Goal: Task Accomplishment & Management: Manage account settings

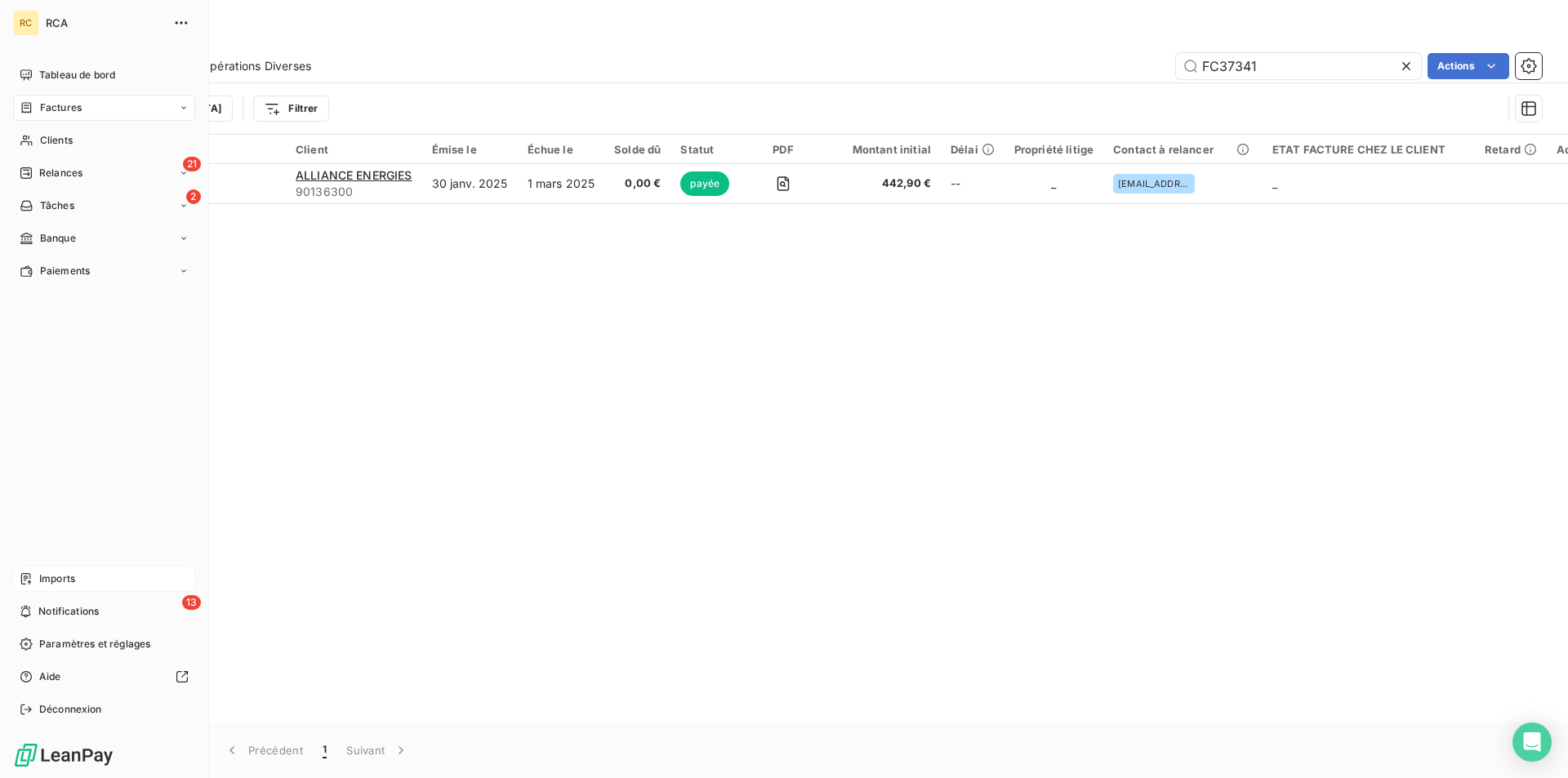
click at [65, 578] on span "Imports" at bounding box center [57, 579] width 36 height 15
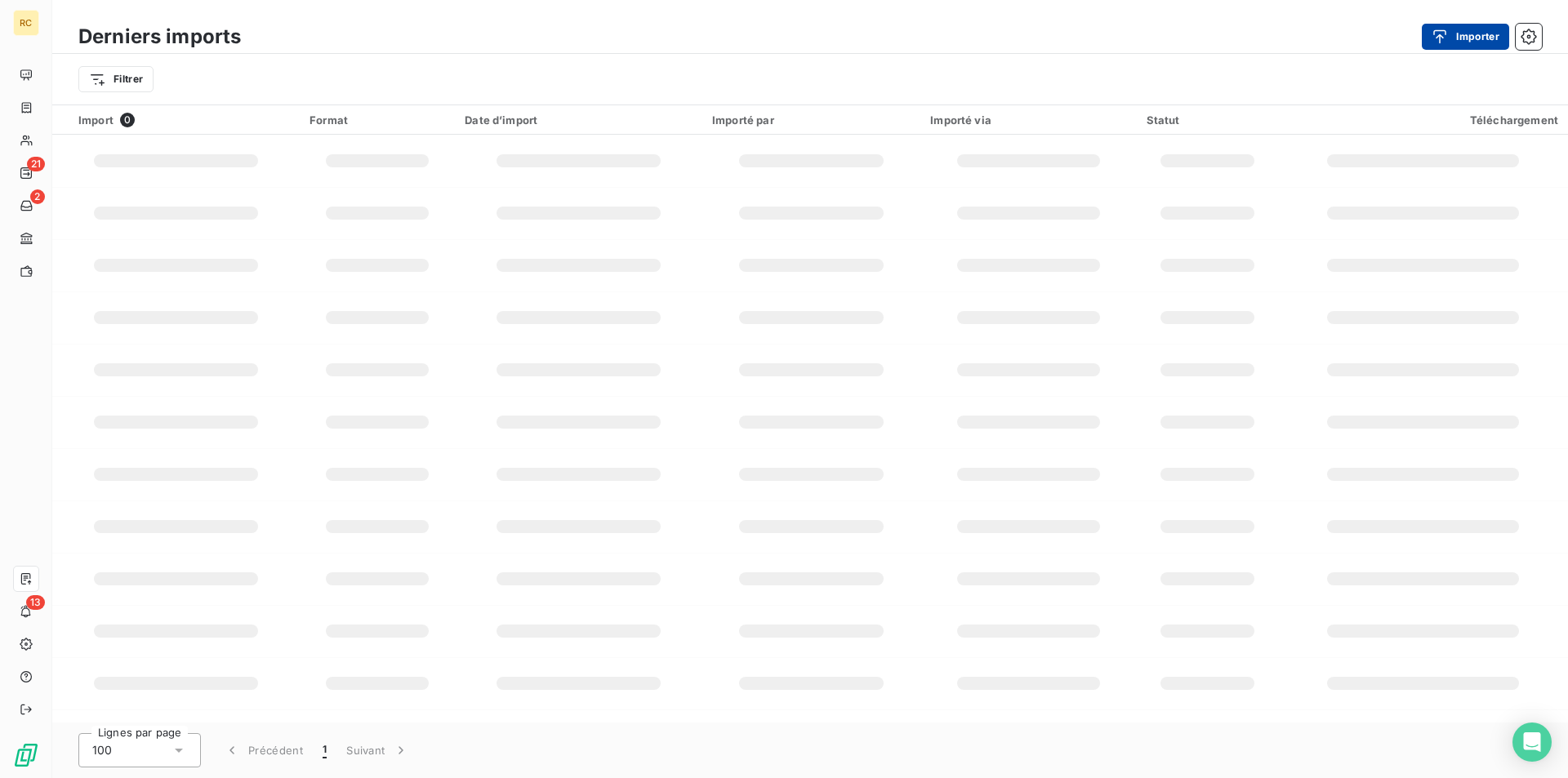
click at [1455, 41] on button "Importer" at bounding box center [1465, 37] width 87 height 26
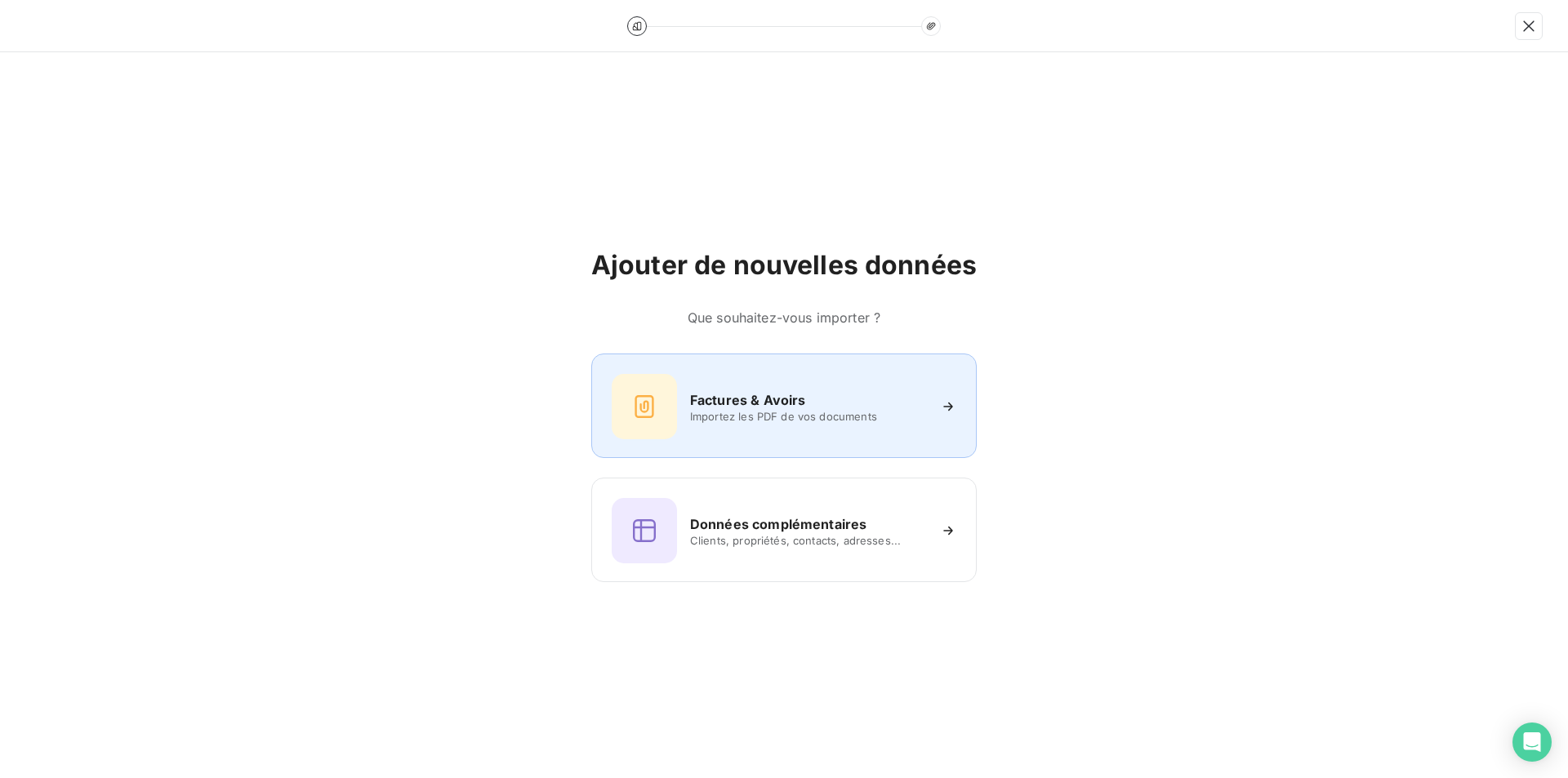
click at [718, 414] on span "Importez les PDF de vos documents" at bounding box center [808, 416] width 236 height 13
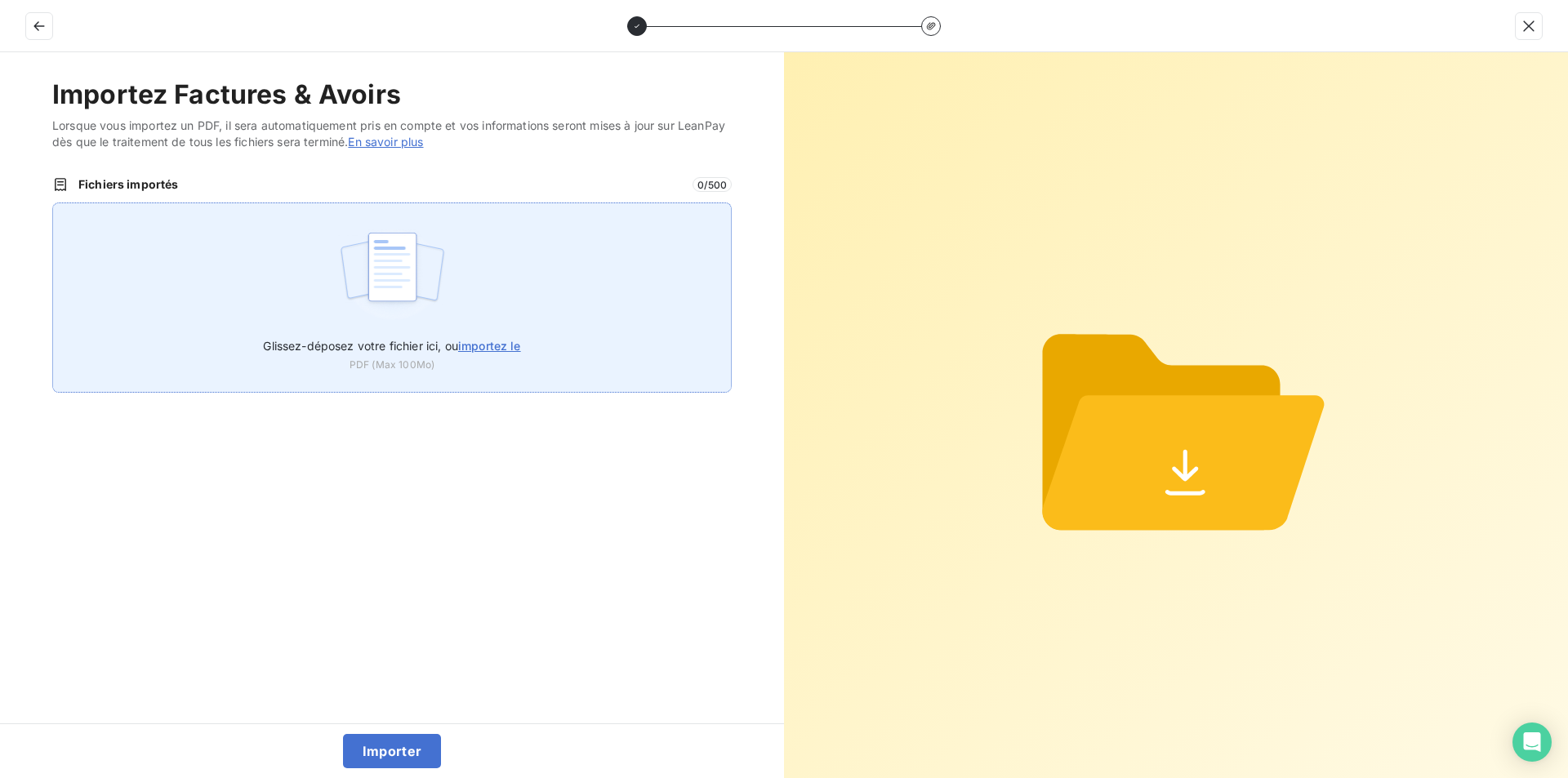
click at [512, 342] on span "importez le" at bounding box center [489, 346] width 63 height 14
click at [53, 204] on input "Glissez-déposez votre fichier ici, ou importez le" at bounding box center [53, 203] width 1 height 1
type input "C:\fakepath\AC250267.pdf"
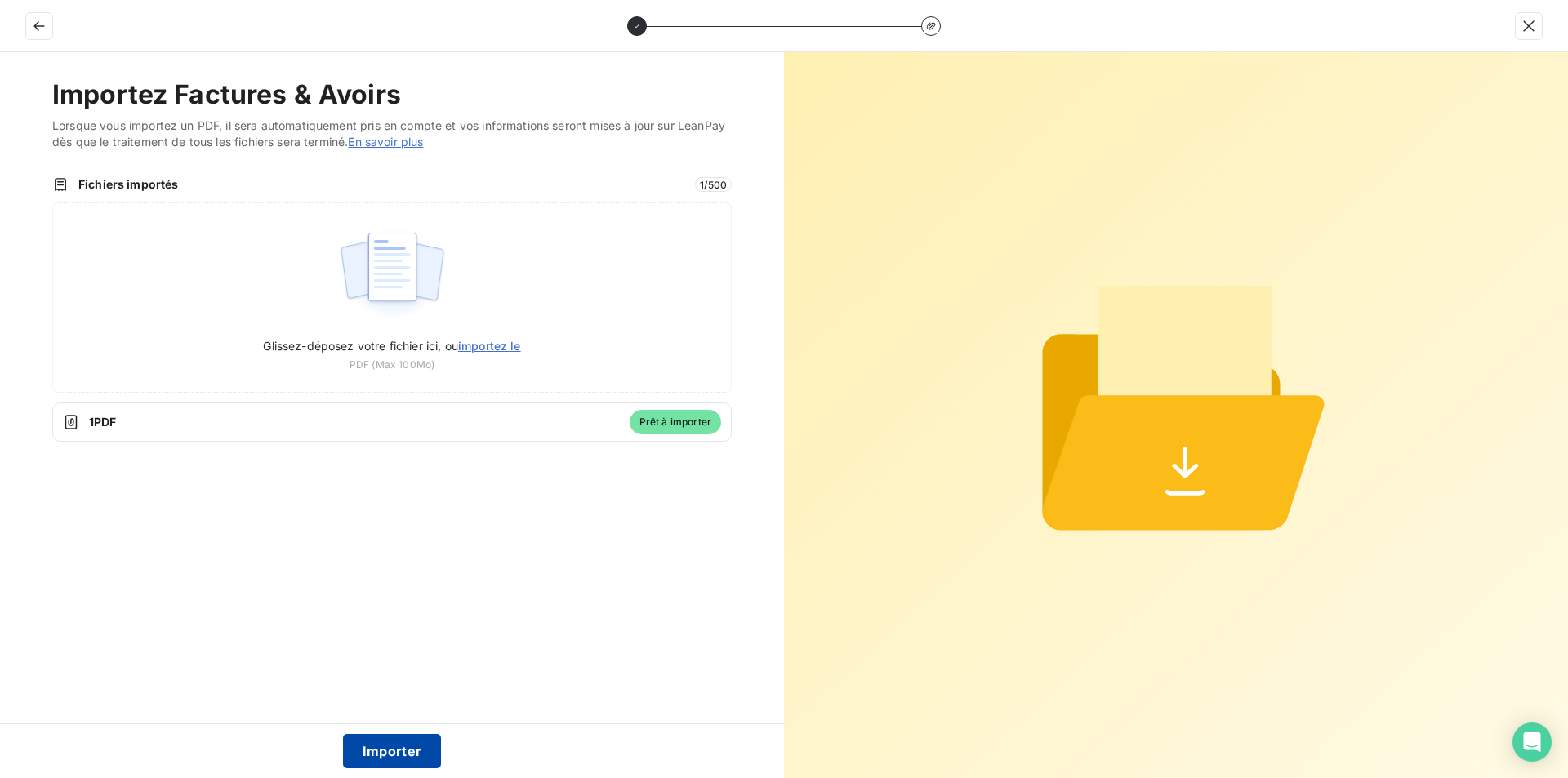
click at [383, 747] on button "Importer" at bounding box center [392, 751] width 99 height 34
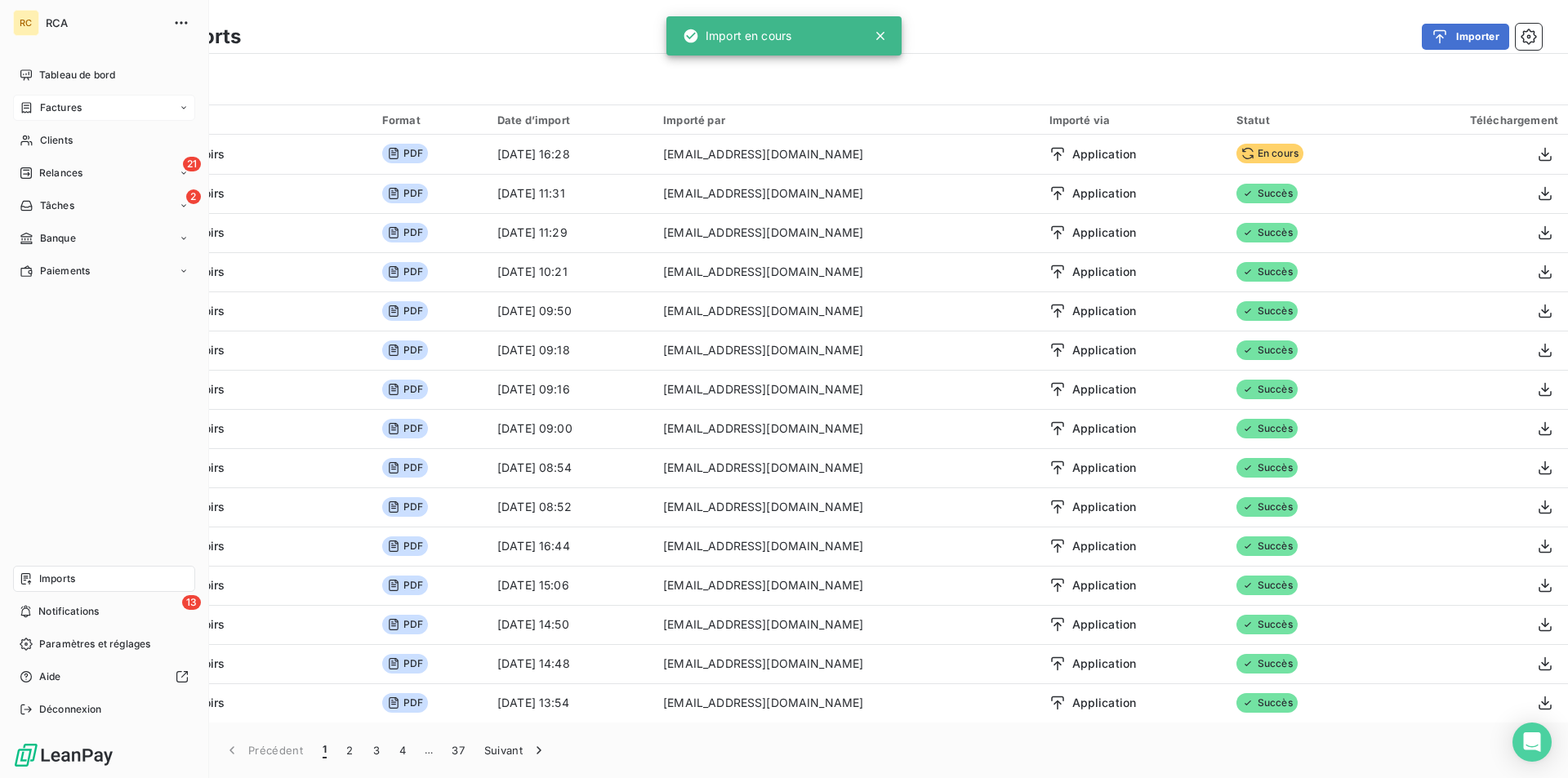
click at [43, 95] on div "Factures" at bounding box center [104, 108] width 182 height 26
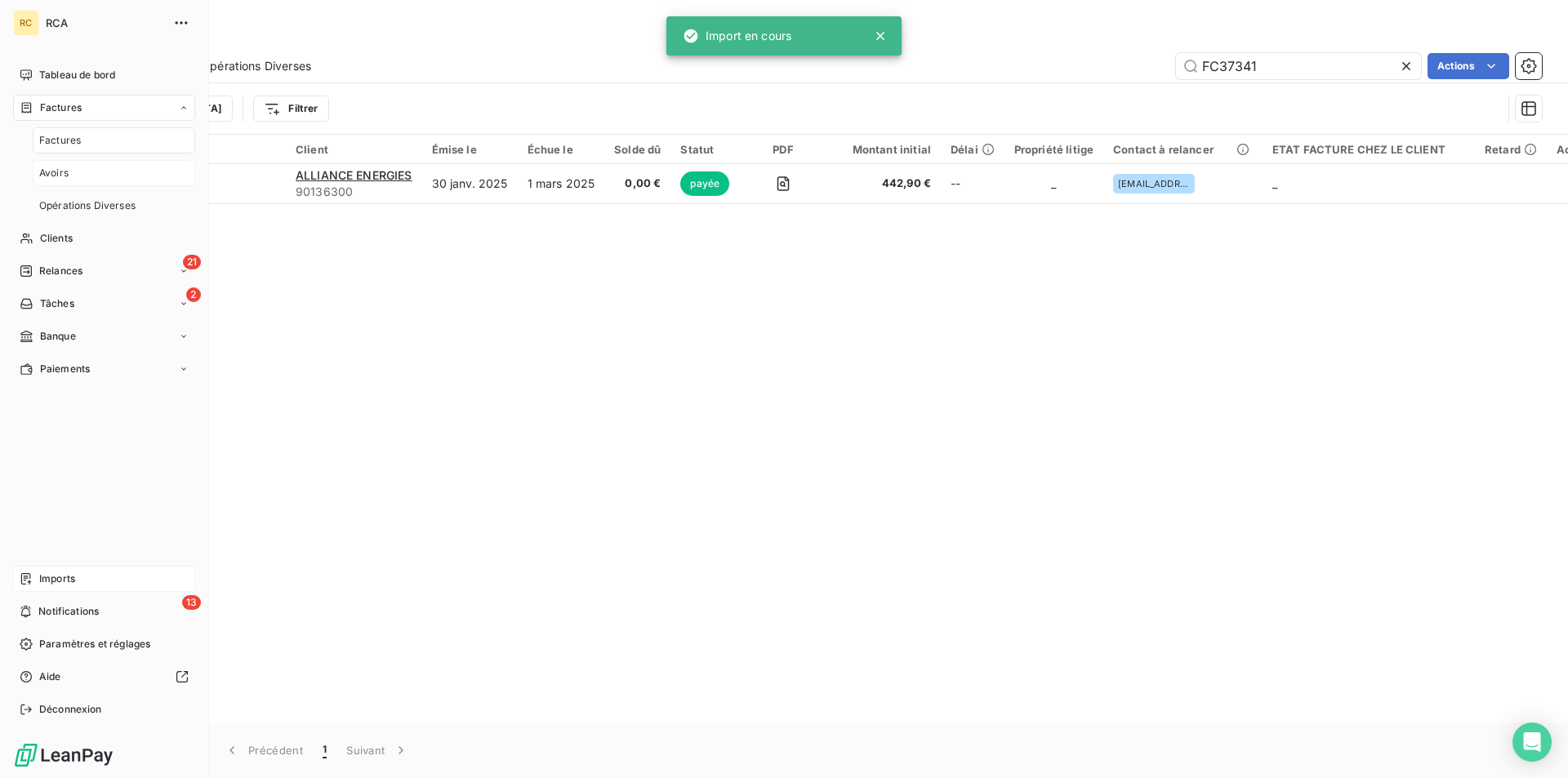
click at [48, 172] on span "Avoirs" at bounding box center [54, 173] width 30 height 15
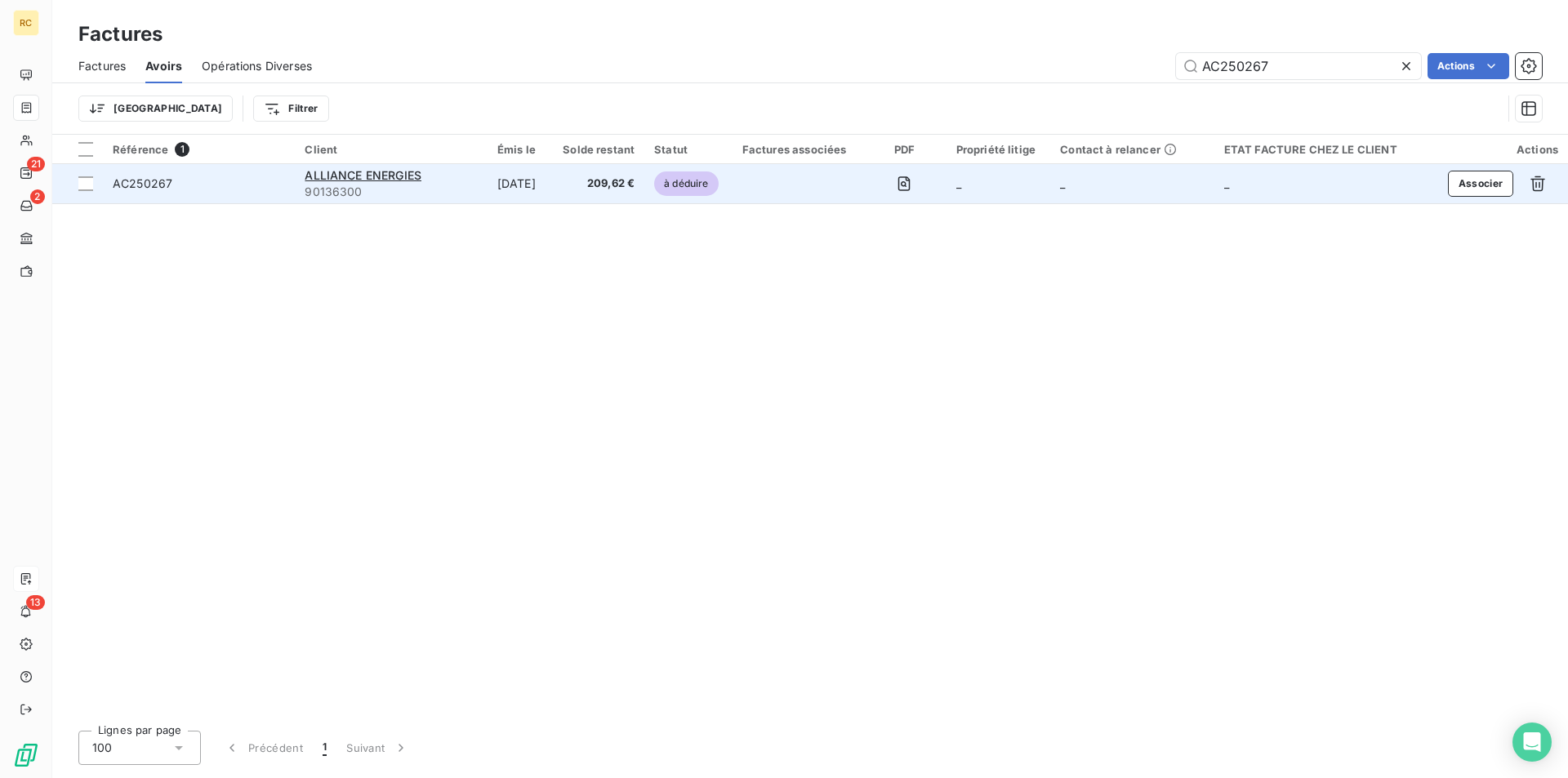
type input "AC250267"
click at [160, 183] on span "AC250267" at bounding box center [142, 183] width 60 height 14
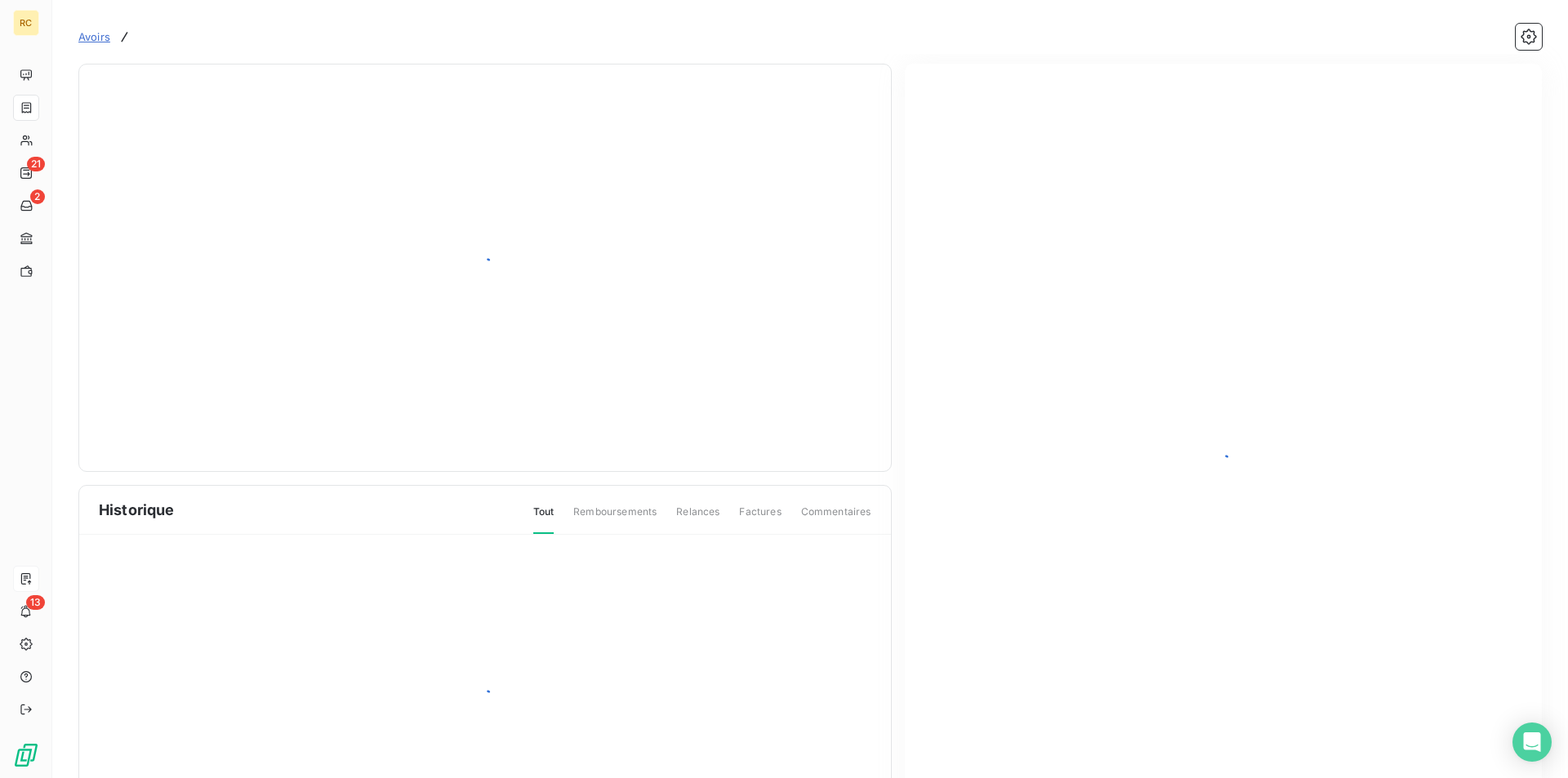
click at [140, 185] on div at bounding box center [484, 268] width 773 height 368
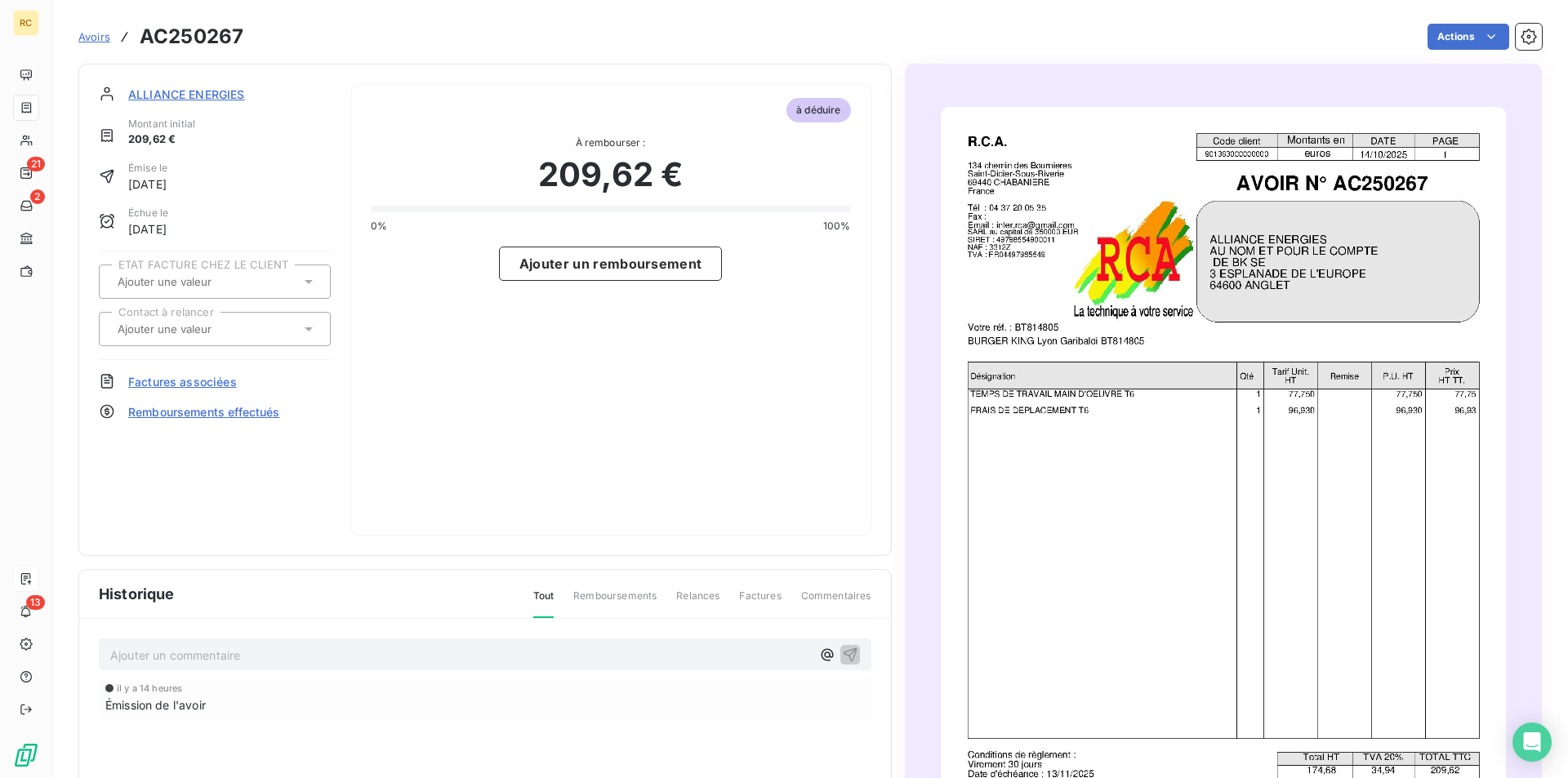
click at [193, 383] on span "Factures associées" at bounding box center [182, 382] width 108 height 17
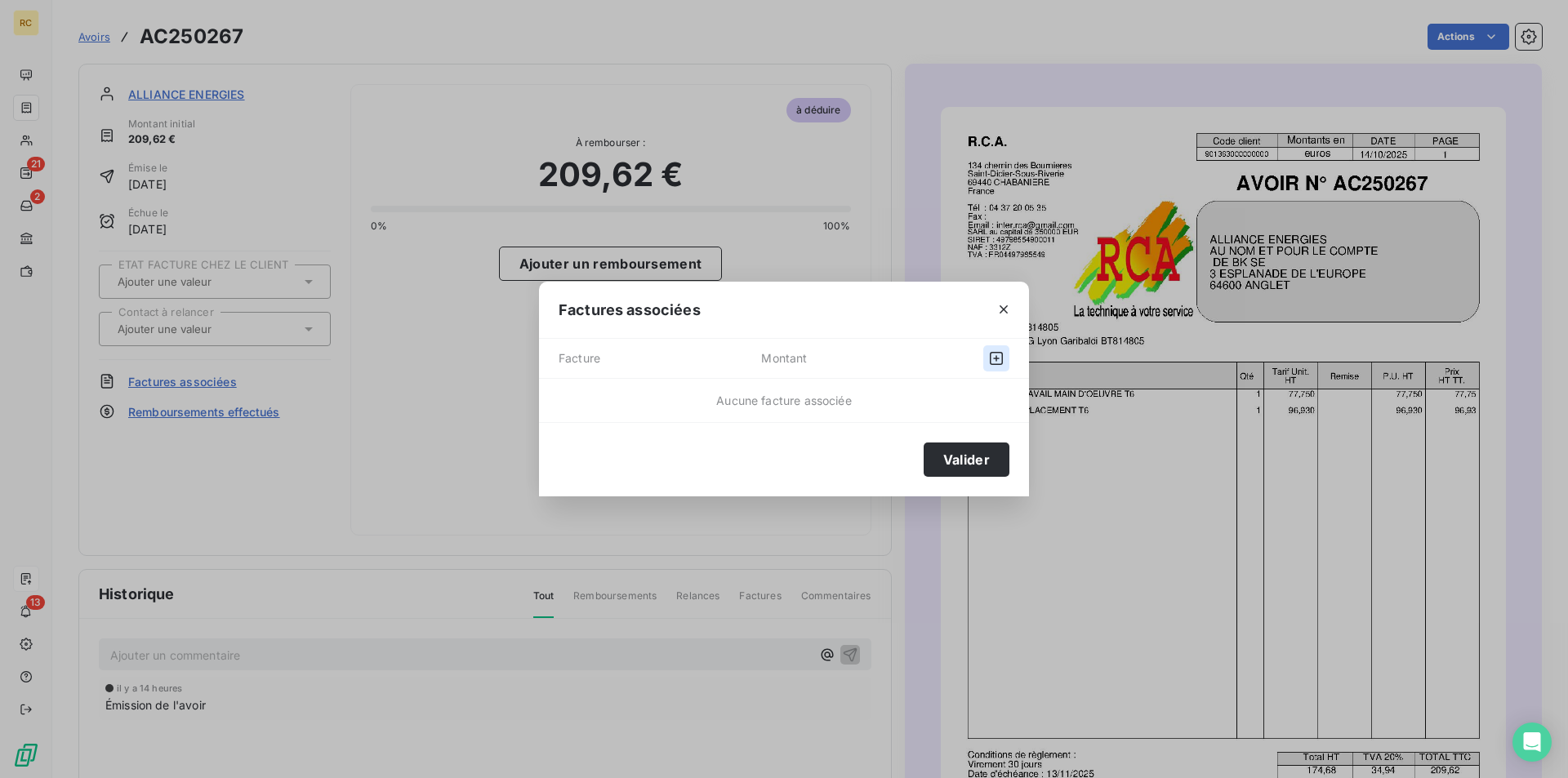
click at [1006, 359] on button "button" at bounding box center [996, 359] width 26 height 26
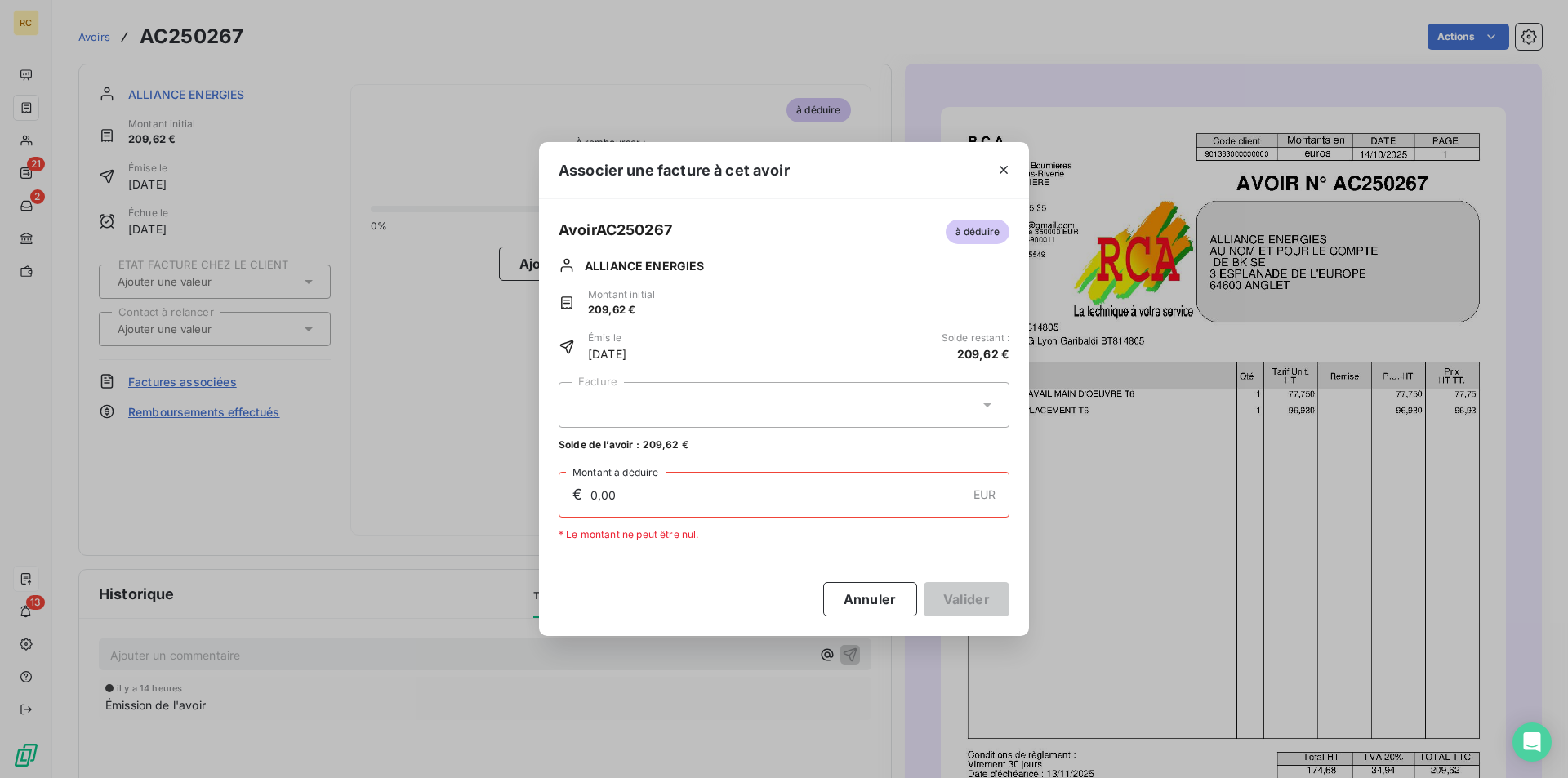
click at [991, 398] on icon at bounding box center [987, 405] width 16 height 16
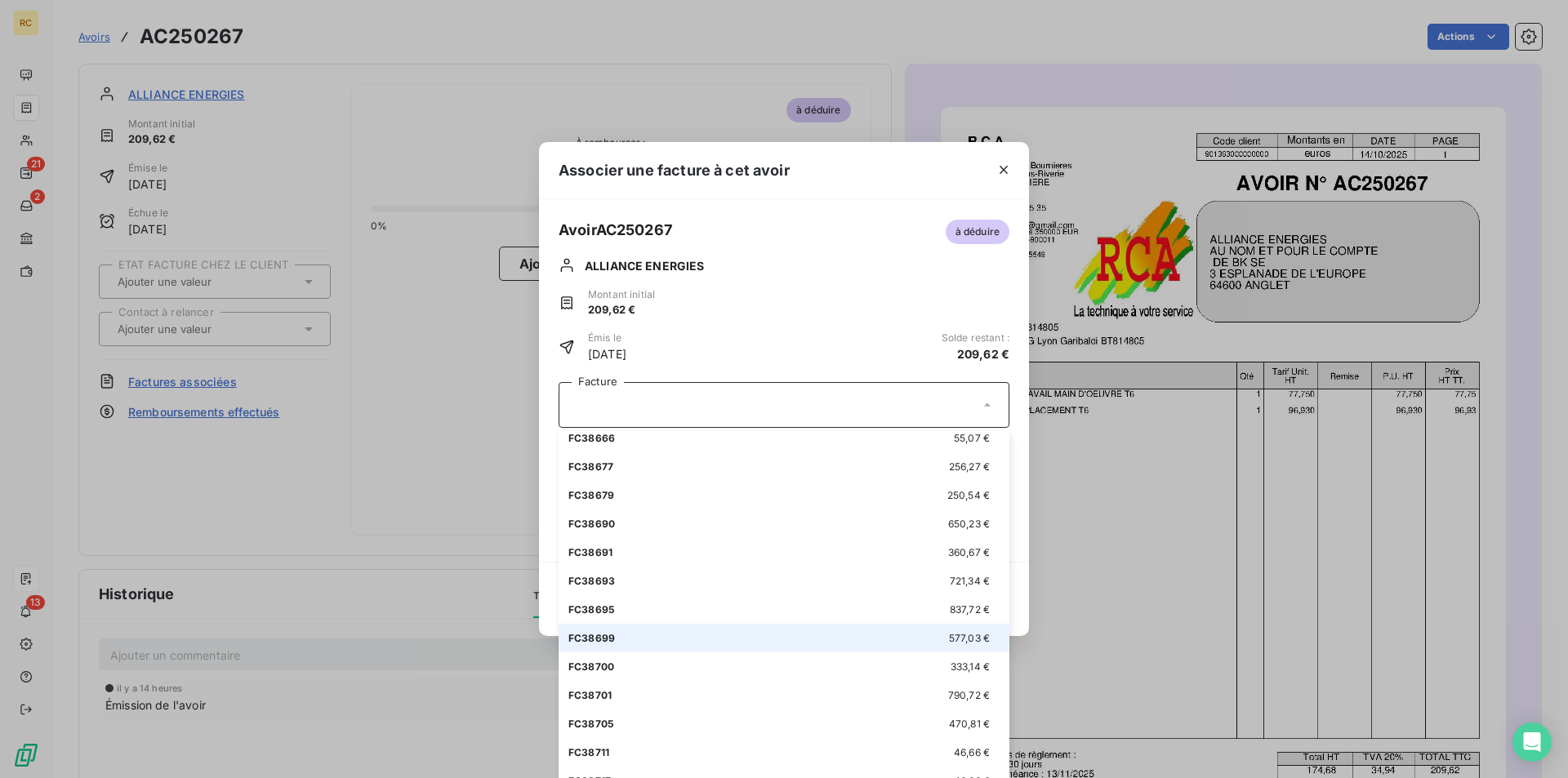
scroll to position [1037, 0]
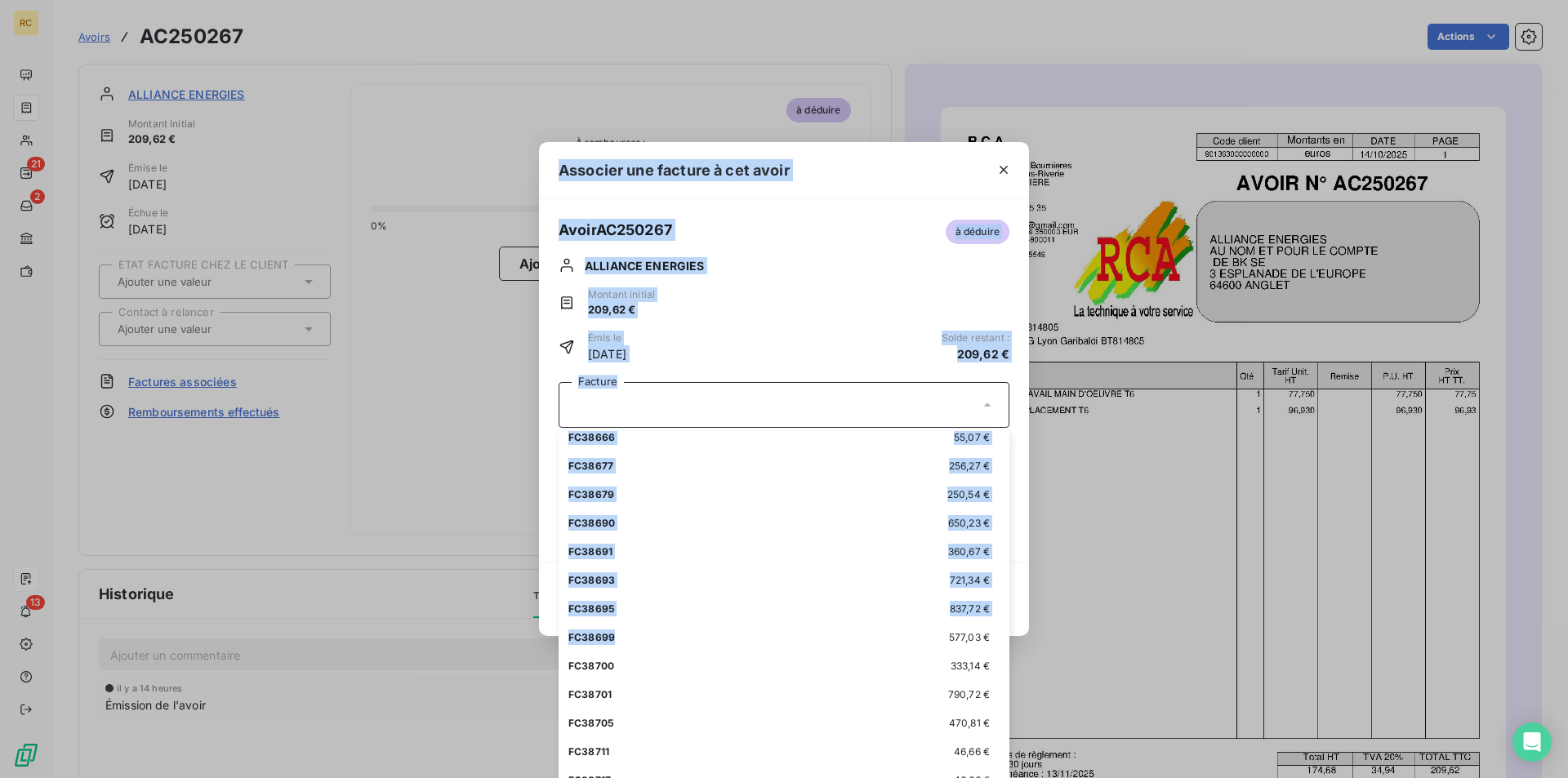
drag, startPoint x: 803, startPoint y: 620, endPoint x: 826, endPoint y: 796, distance: 177.5
click at [826, 777] on html "RC 21 2 13 Avoirs AC250267 Actions ALLIANCE ENERGIES Montant initial 209,62 € É…" at bounding box center [784, 389] width 1568 height 778
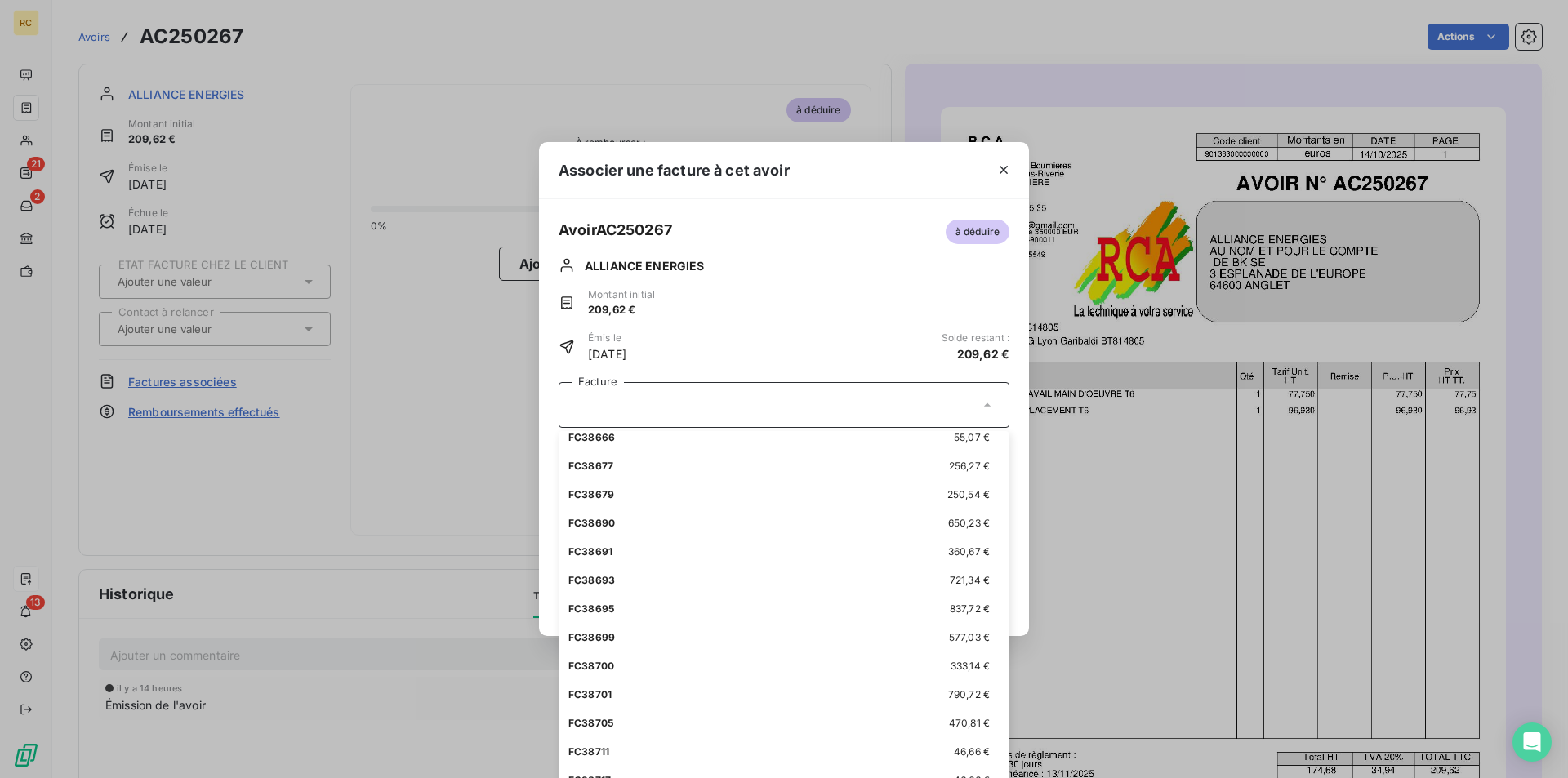
drag, startPoint x: 1011, startPoint y: 741, endPoint x: 1011, endPoint y: 767, distance: 26.0
click at [1011, 767] on div "Associer une facture à cet avoir Avoir AC250267 à déduire ALLIANCE ENERGIES Mon…" at bounding box center [784, 389] width 1568 height 778
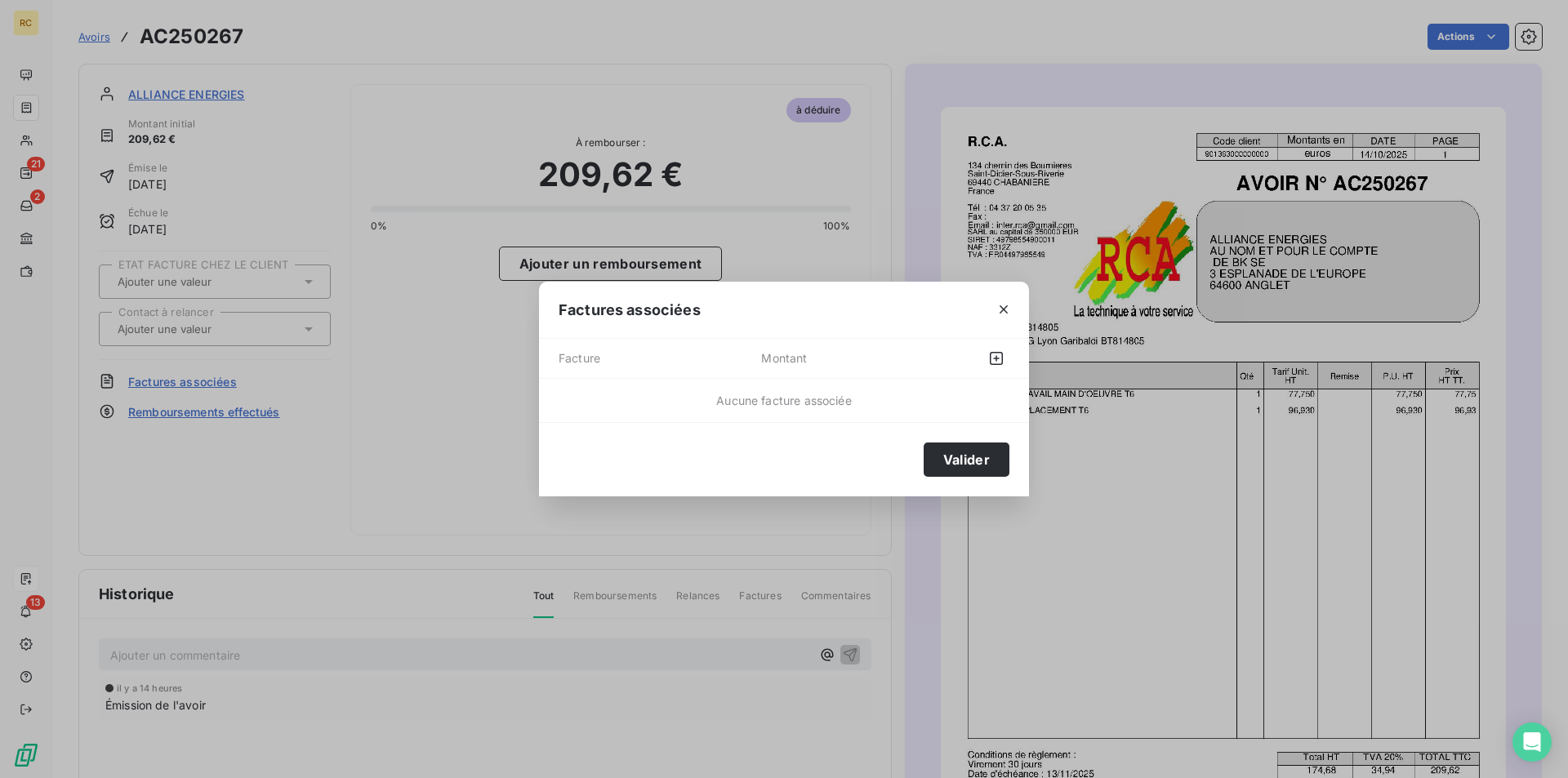
drag, startPoint x: 936, startPoint y: 295, endPoint x: 923, endPoint y: 221, distance: 75.1
click at [923, 221] on div "Factures associées Facture Montant Aucune facture associée Valider" at bounding box center [784, 389] width 1568 height 778
click at [997, 356] on icon "button" at bounding box center [996, 359] width 16 height 16
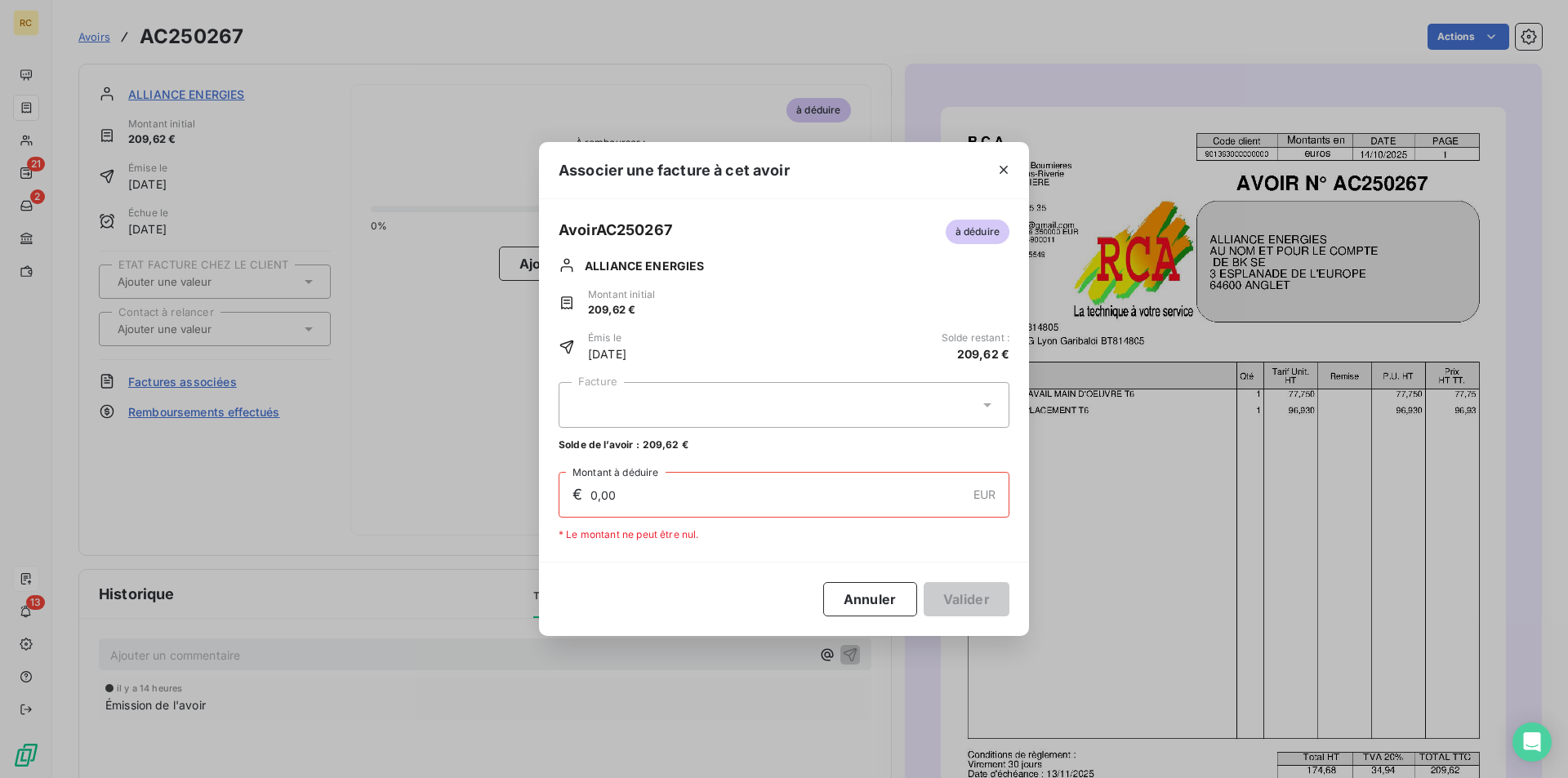
click at [986, 396] on icon at bounding box center [987, 405] width 16 height 16
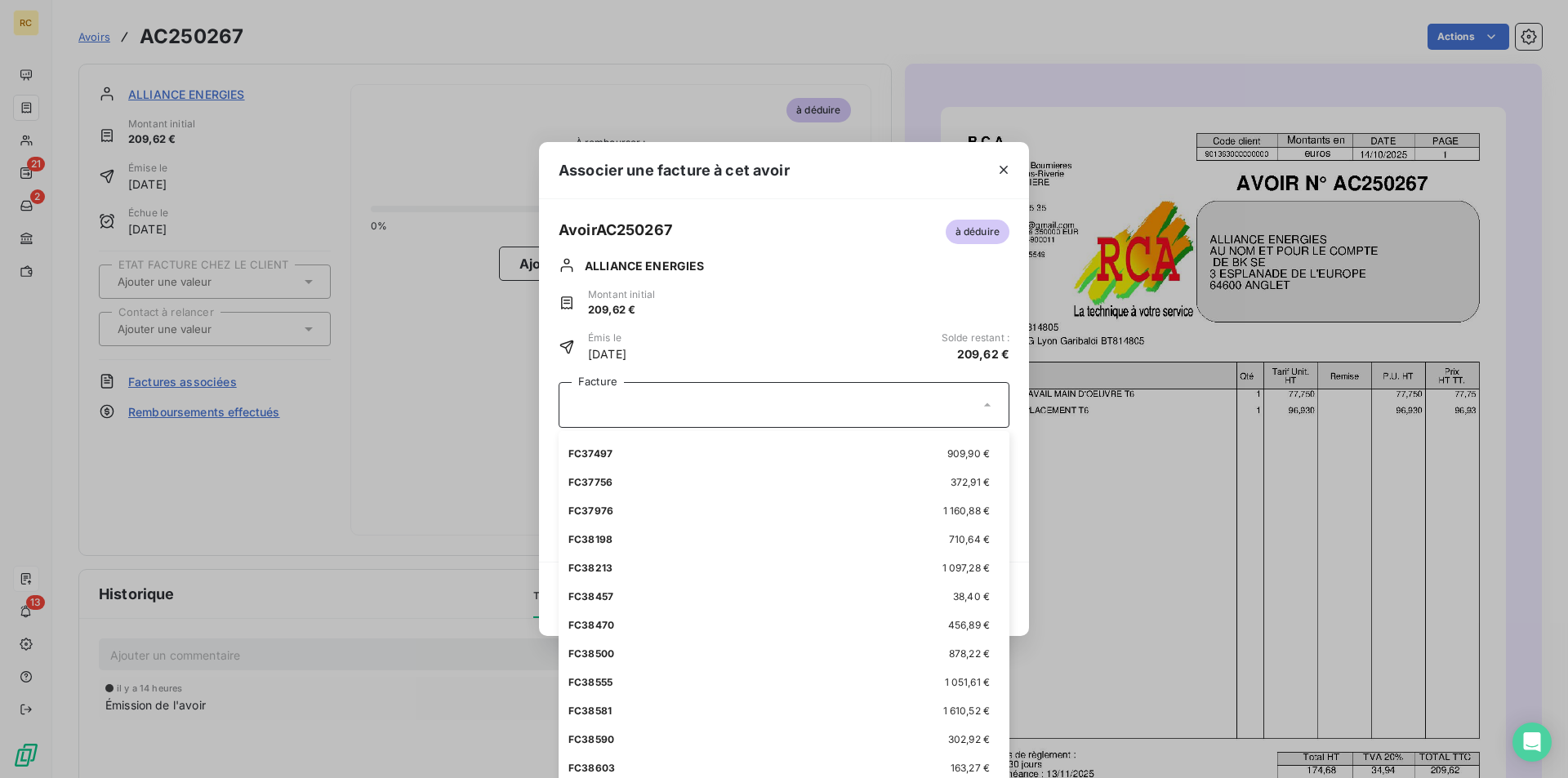
scroll to position [547, 0]
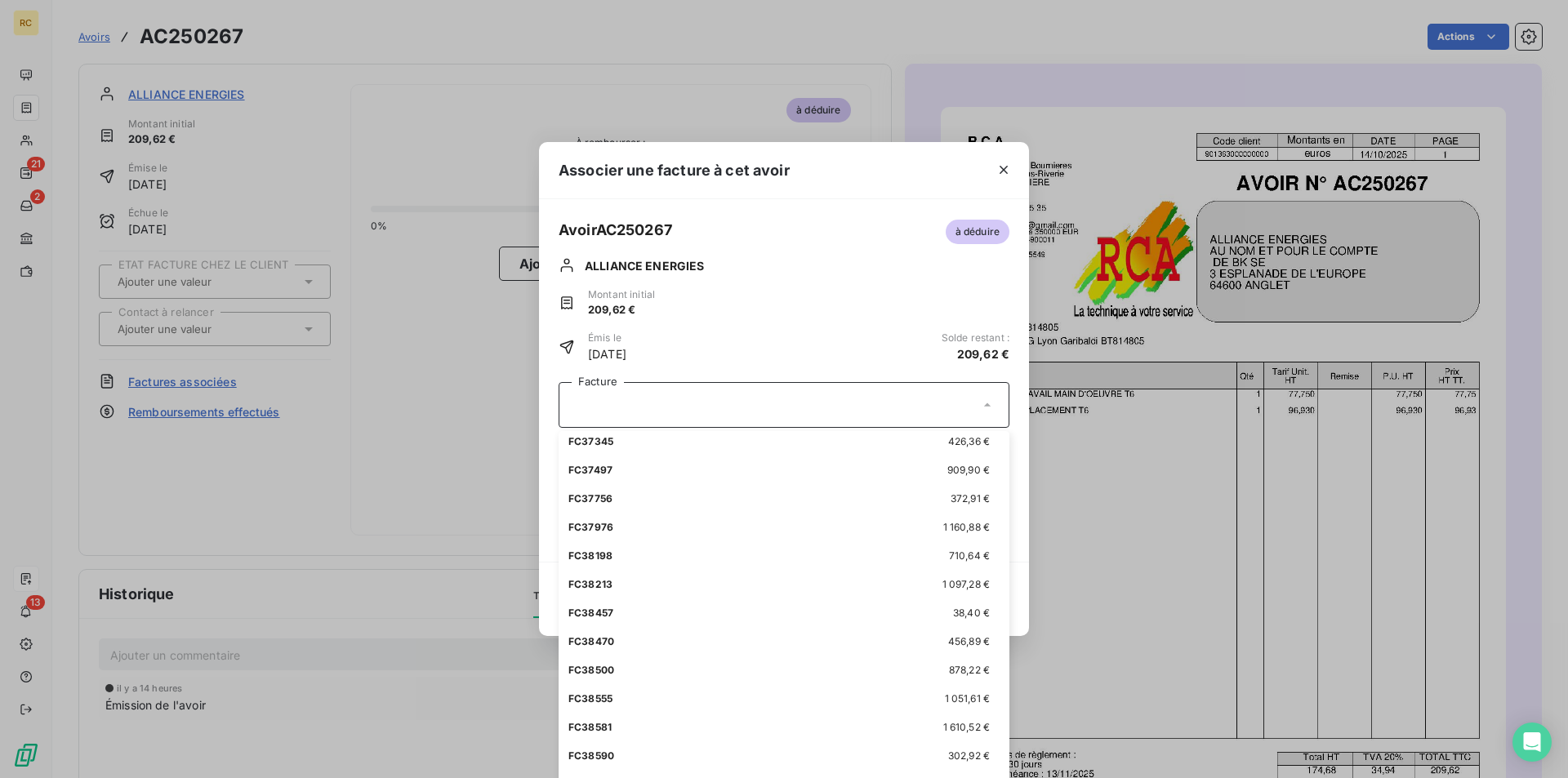
click at [34, 145] on div "Associer une facture à cet avoir Avoir AC250267 à déduire ALLIANCE ENERGIES Mon…" at bounding box center [784, 389] width 1568 height 778
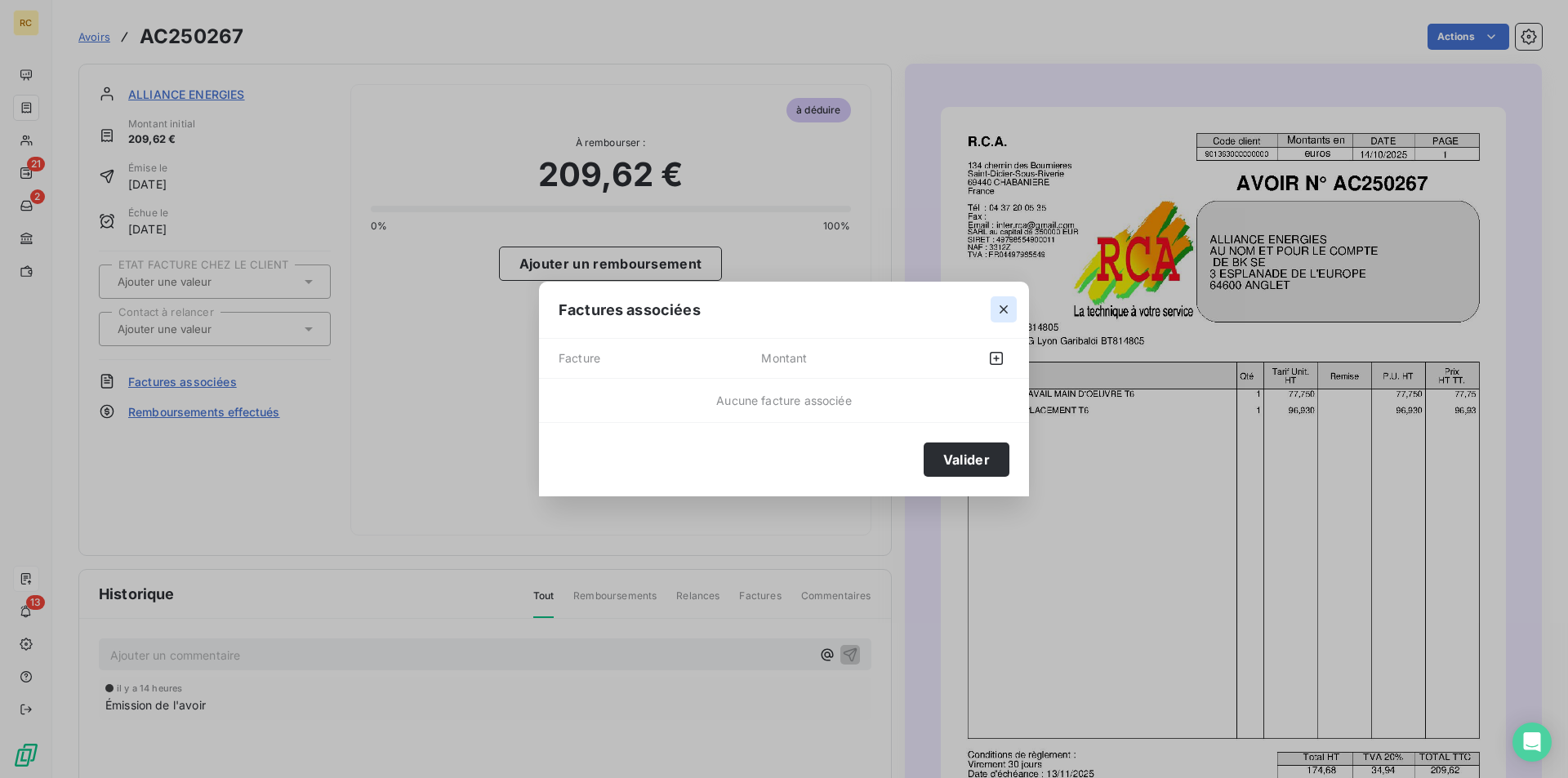
click at [1000, 306] on icon "button" at bounding box center [1003, 310] width 8 height 8
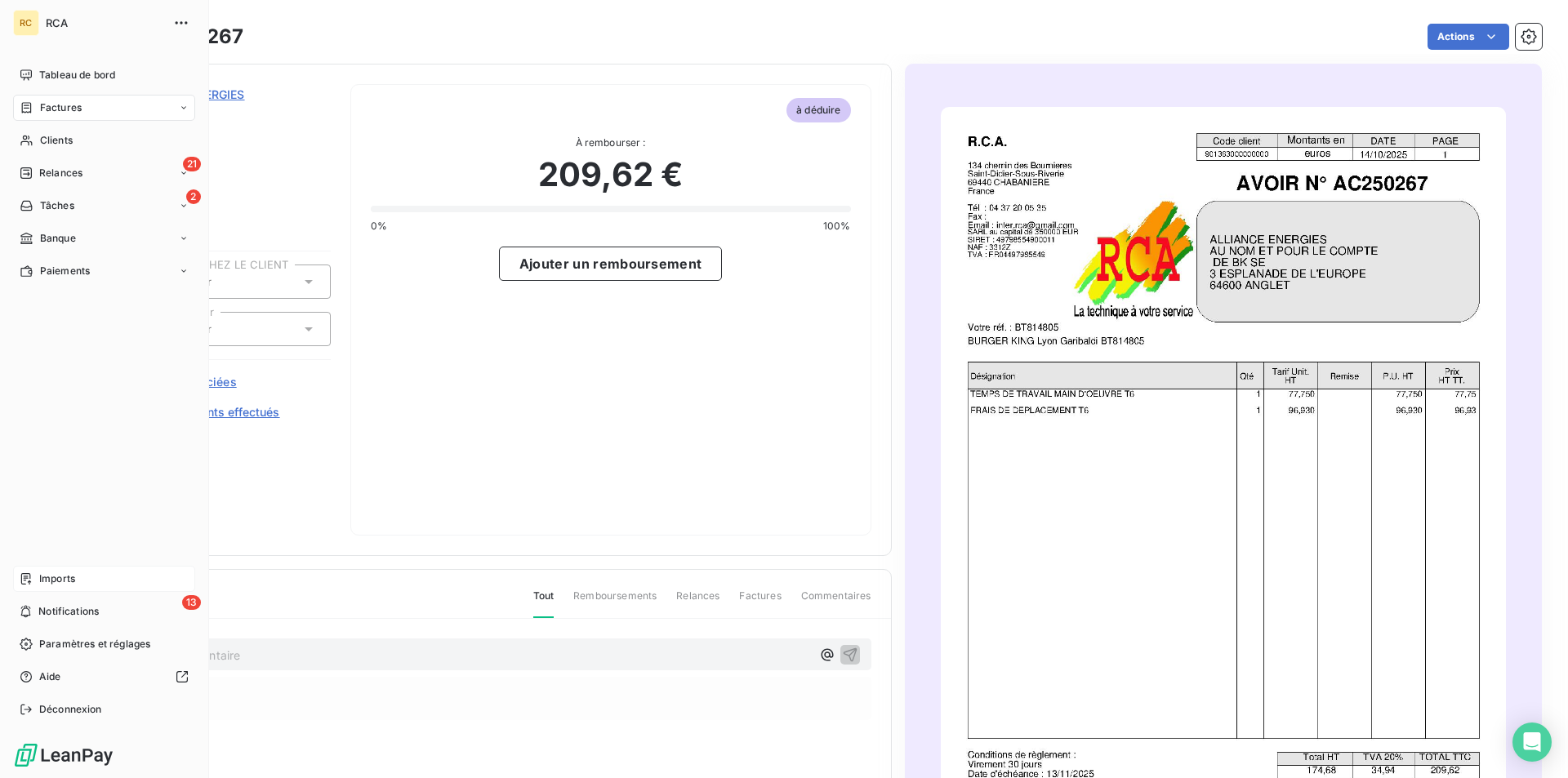
click at [53, 113] on span "Factures" at bounding box center [61, 108] width 42 height 15
click at [46, 106] on span "Factures" at bounding box center [61, 108] width 42 height 15
click at [51, 140] on span "Factures" at bounding box center [60, 140] width 42 height 15
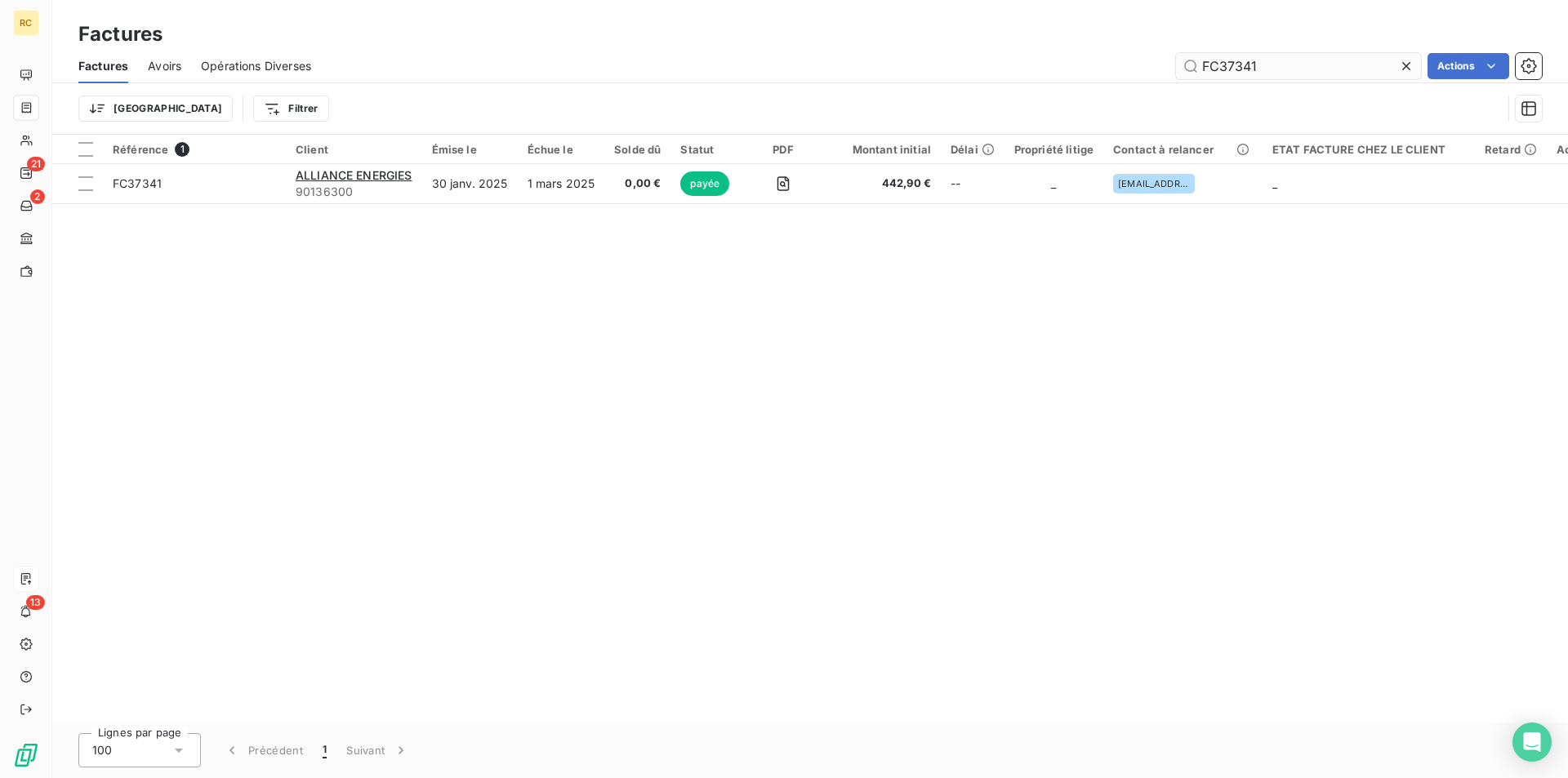
drag, startPoint x: 1278, startPoint y: 66, endPoint x: 1226, endPoint y: 63, distance: 52.1
click at [1226, 63] on input "FC37341" at bounding box center [1298, 66] width 245 height 26
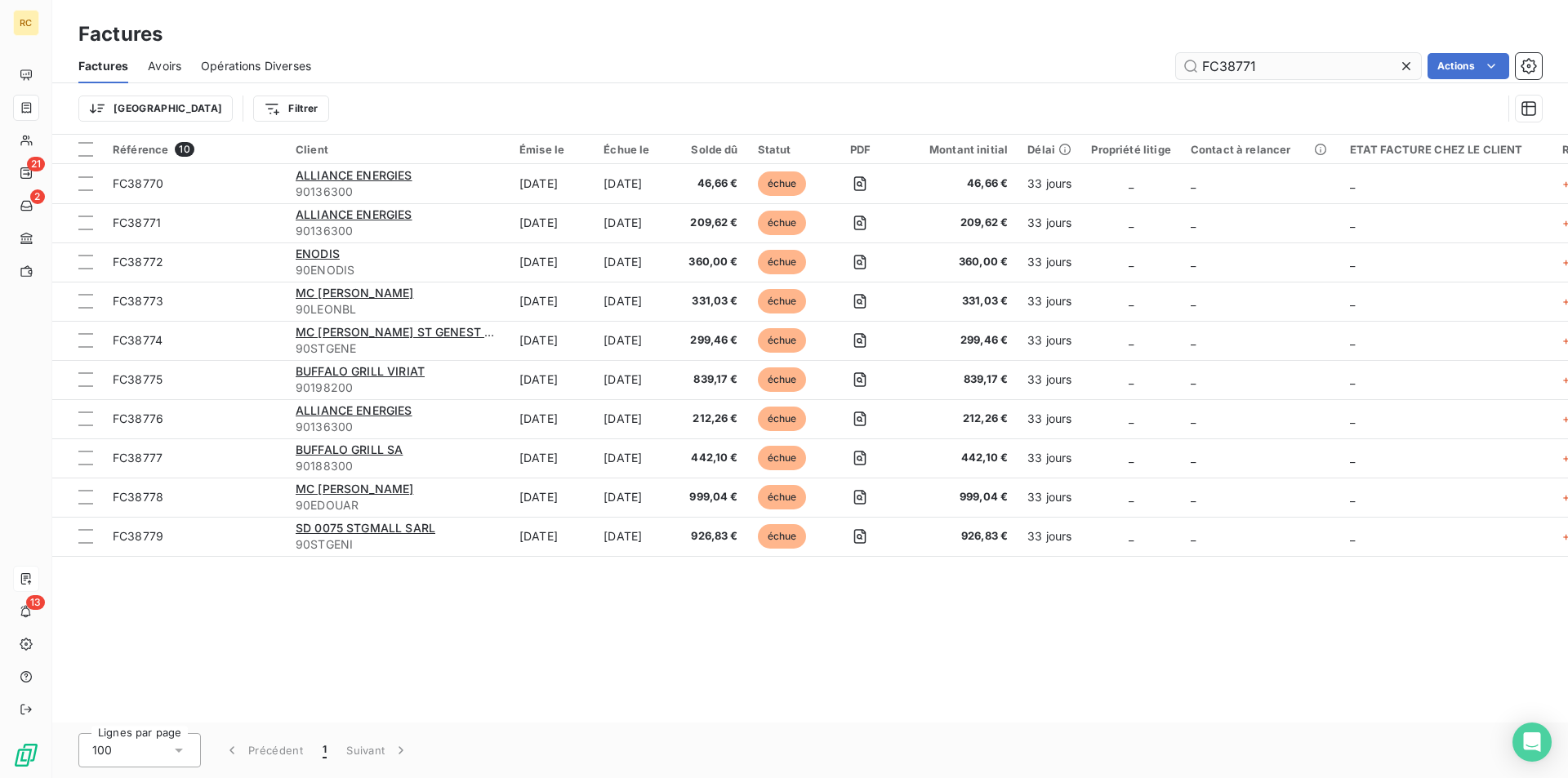
type input "FC38771"
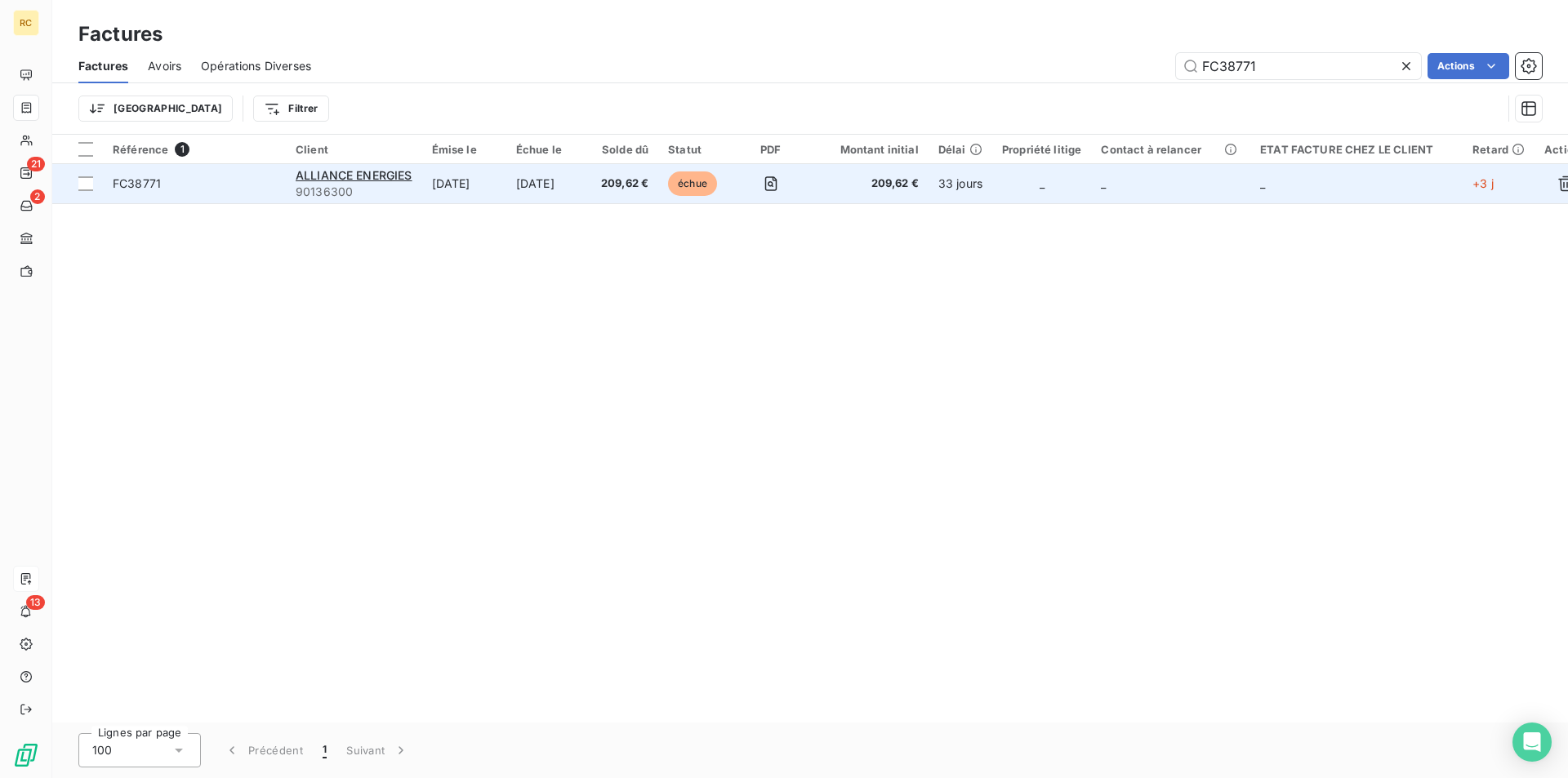
click at [144, 187] on span "FC38771" at bounding box center [136, 183] width 48 height 14
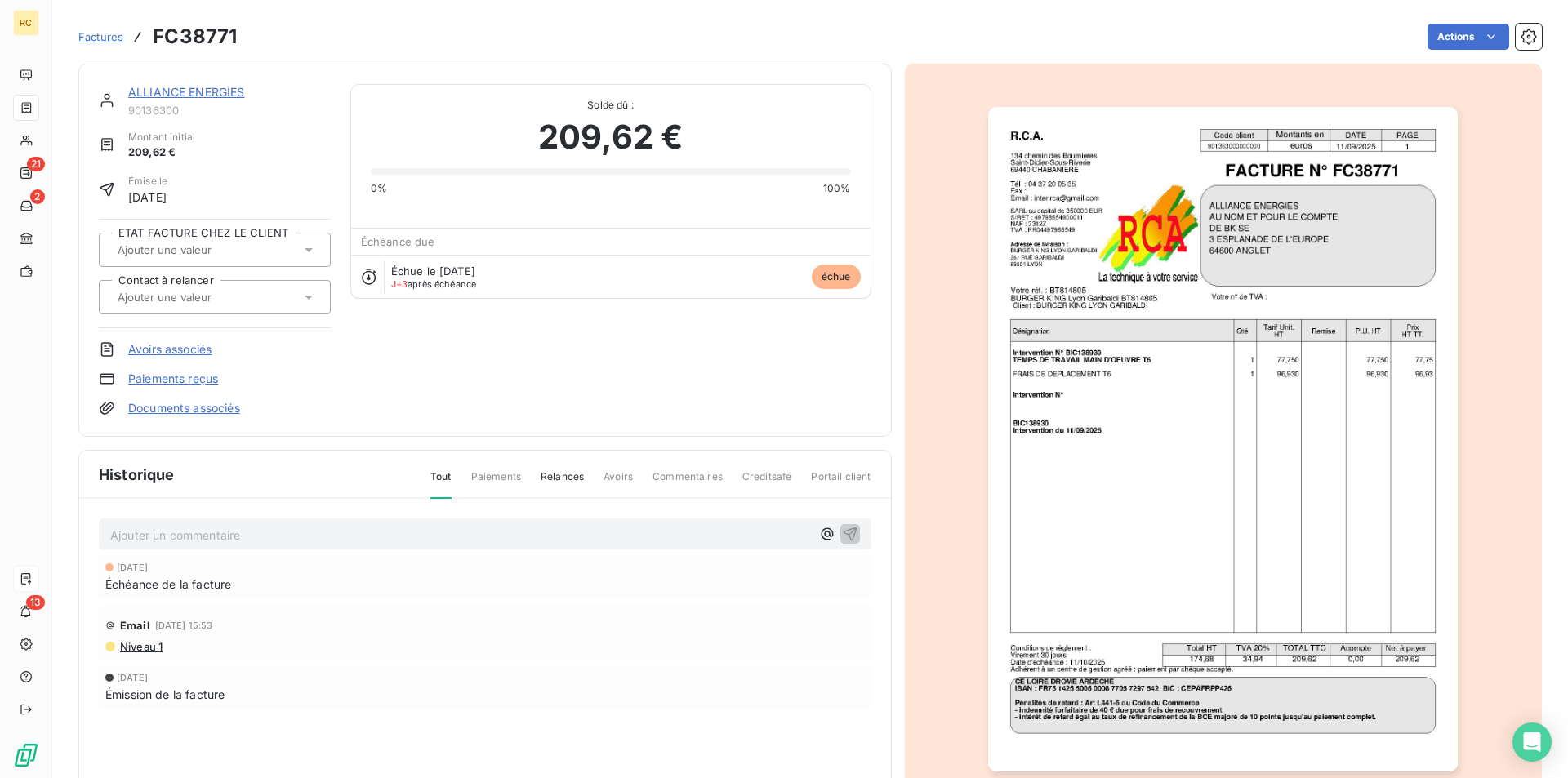
click at [206, 355] on link "Avoirs associés" at bounding box center [169, 350] width 83 height 16
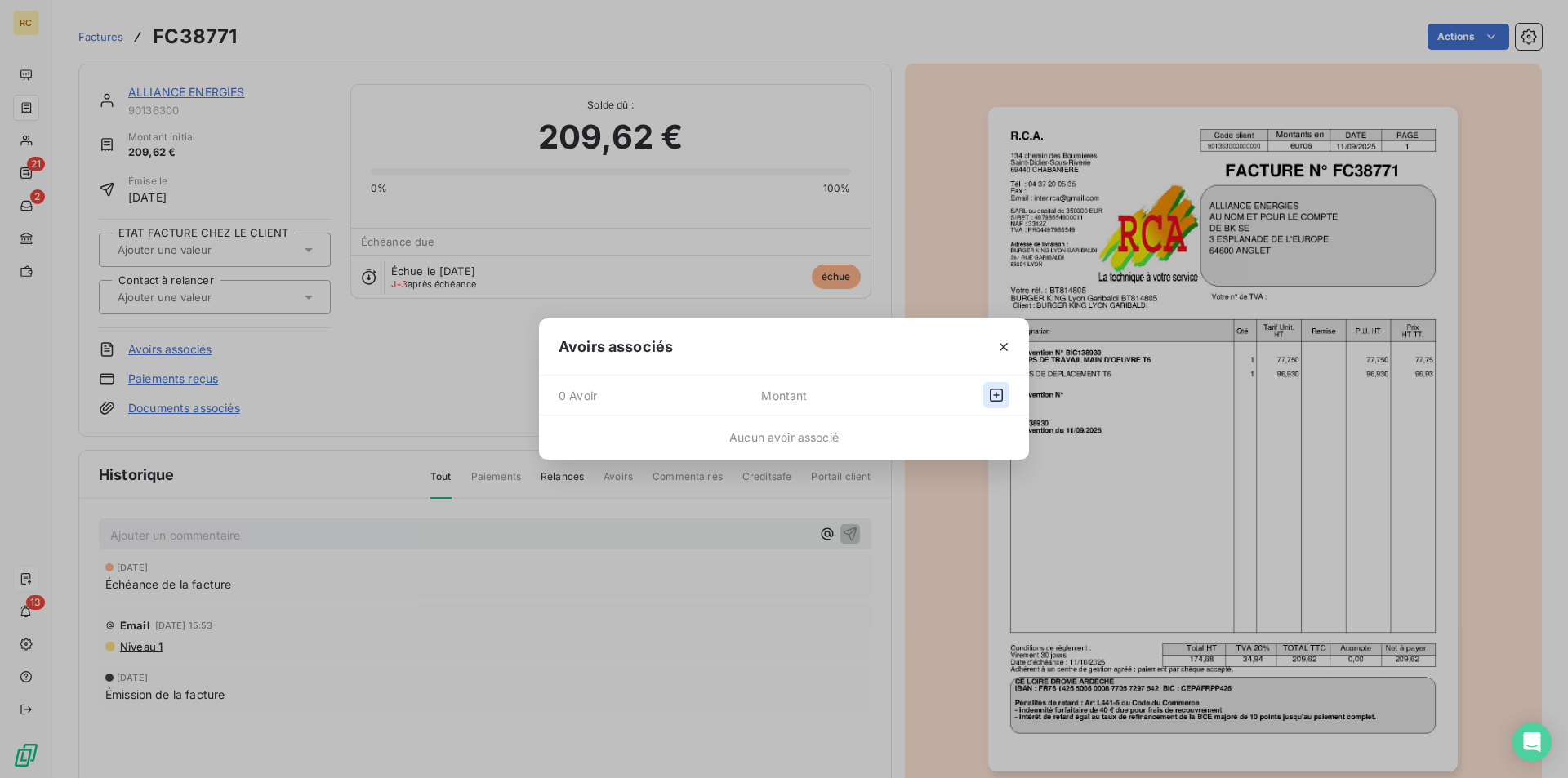
click at [997, 387] on icon "button" at bounding box center [996, 395] width 16 height 16
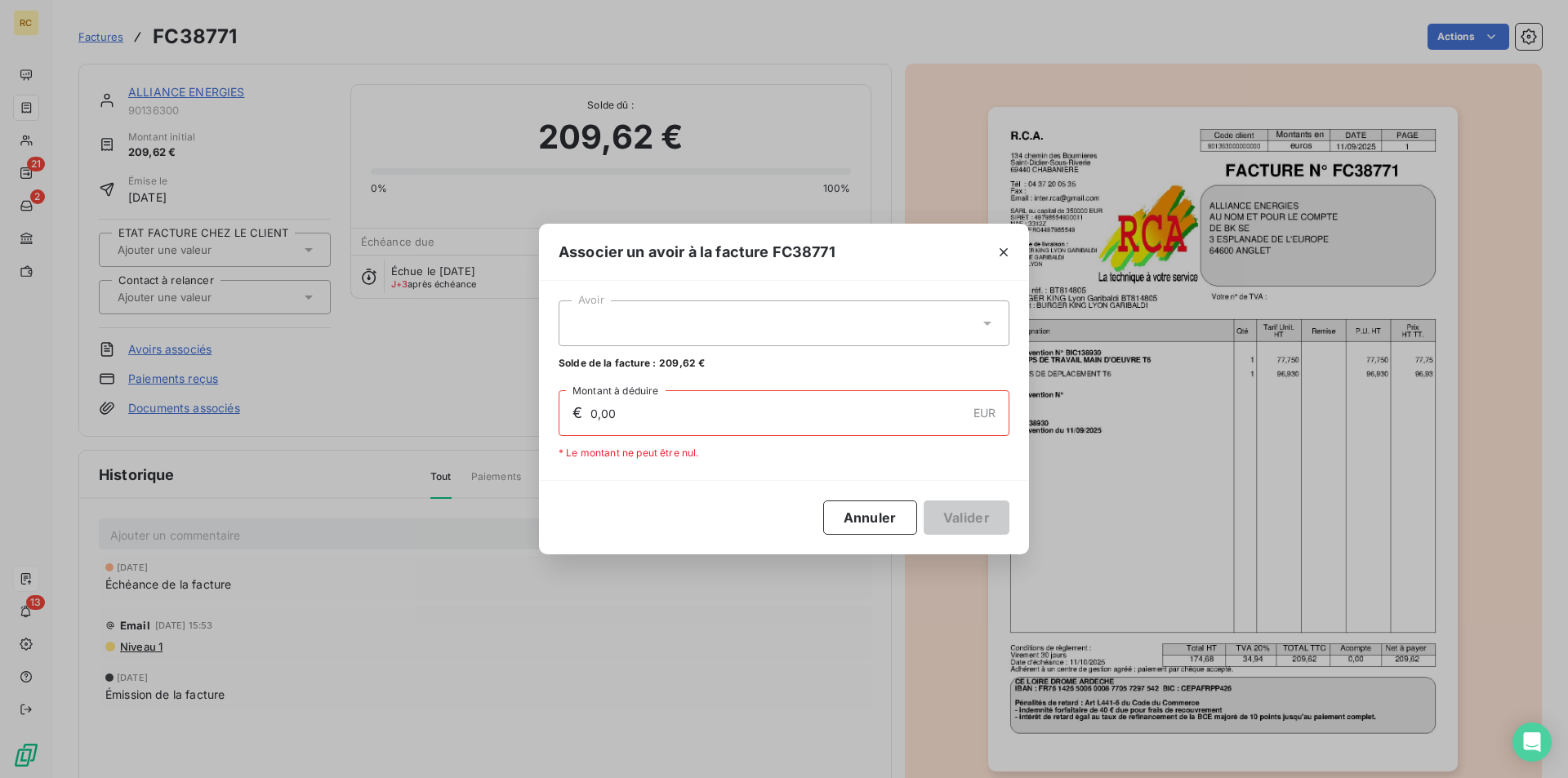
click at [993, 320] on icon at bounding box center [987, 323] width 16 height 16
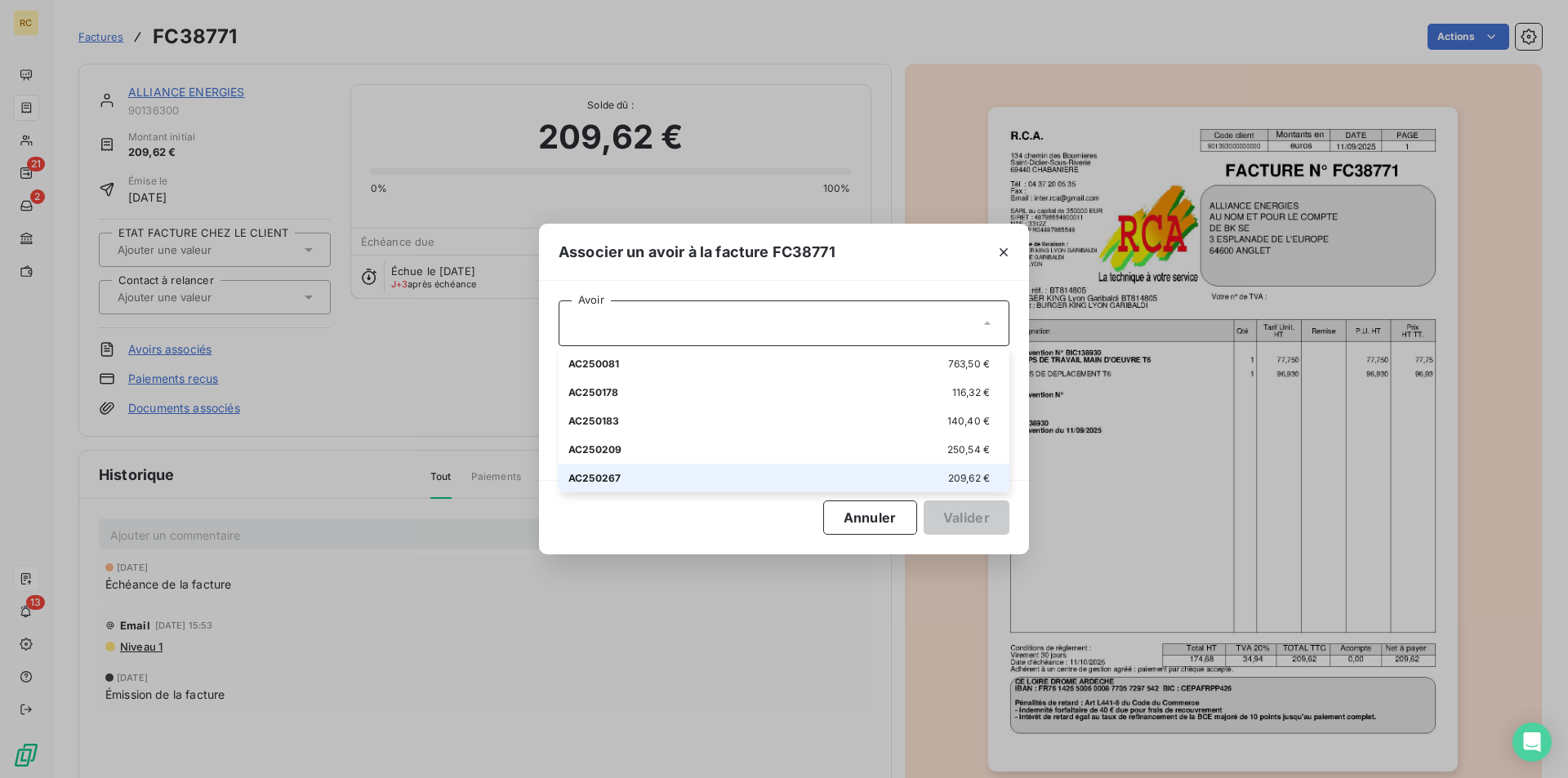
click at [602, 479] on span "AC250267" at bounding box center [594, 478] width 53 height 12
type input "209,62"
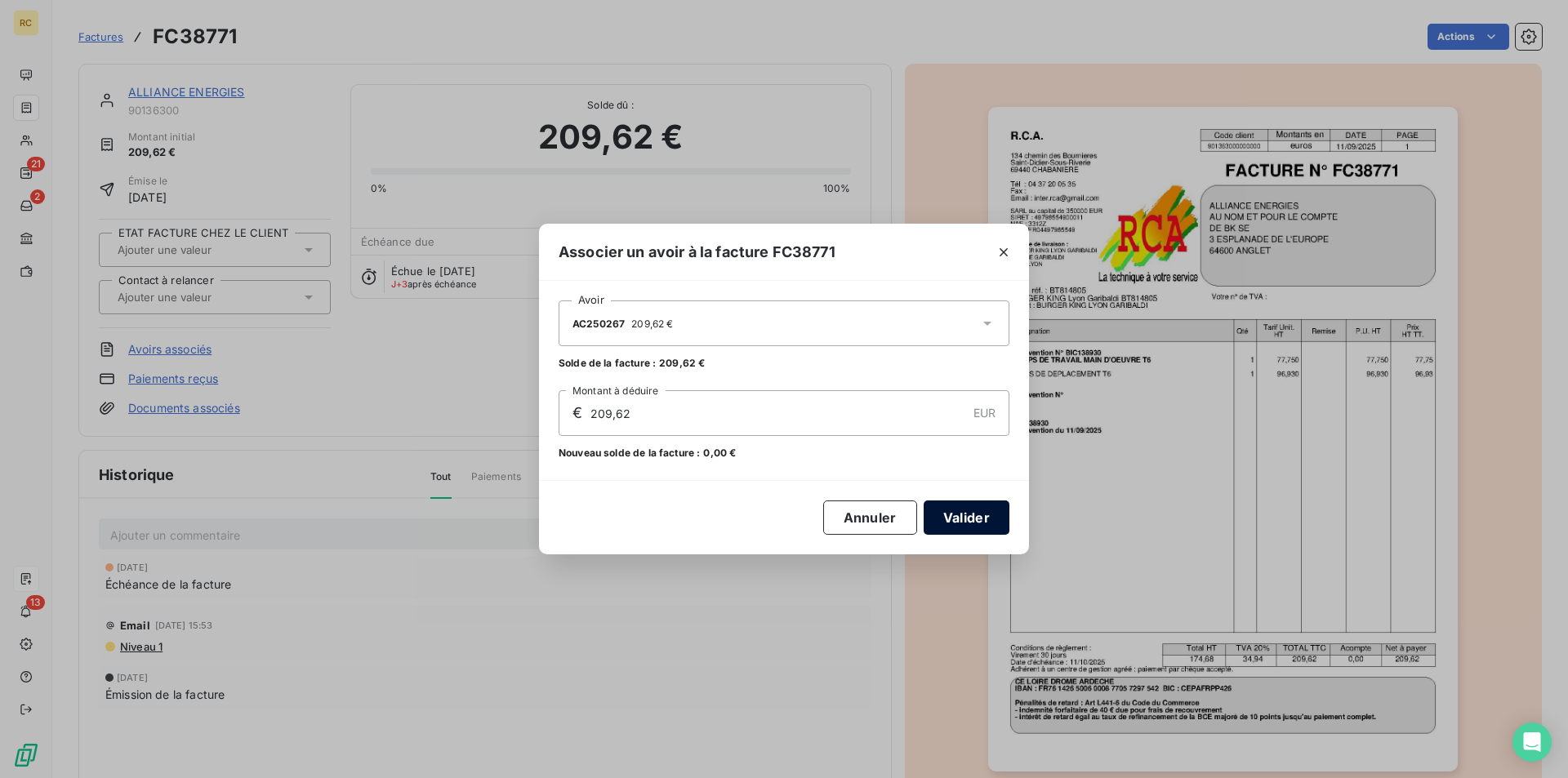
click at [955, 515] on button "Valider" at bounding box center [966, 518] width 85 height 34
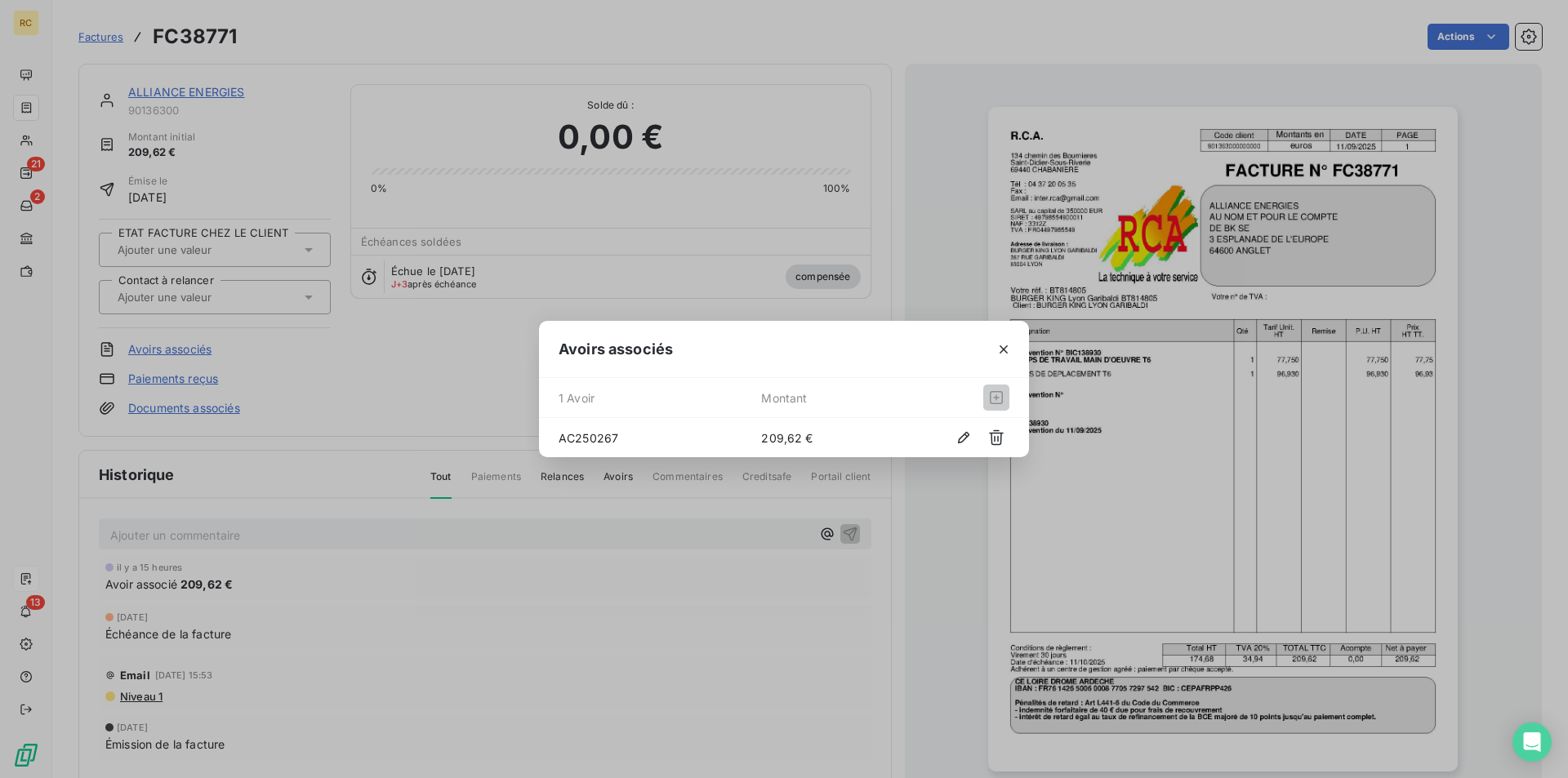
click at [941, 521] on div "Avoirs associés 1 Avoir Montant AC250267 209,62 €" at bounding box center [784, 389] width 1568 height 778
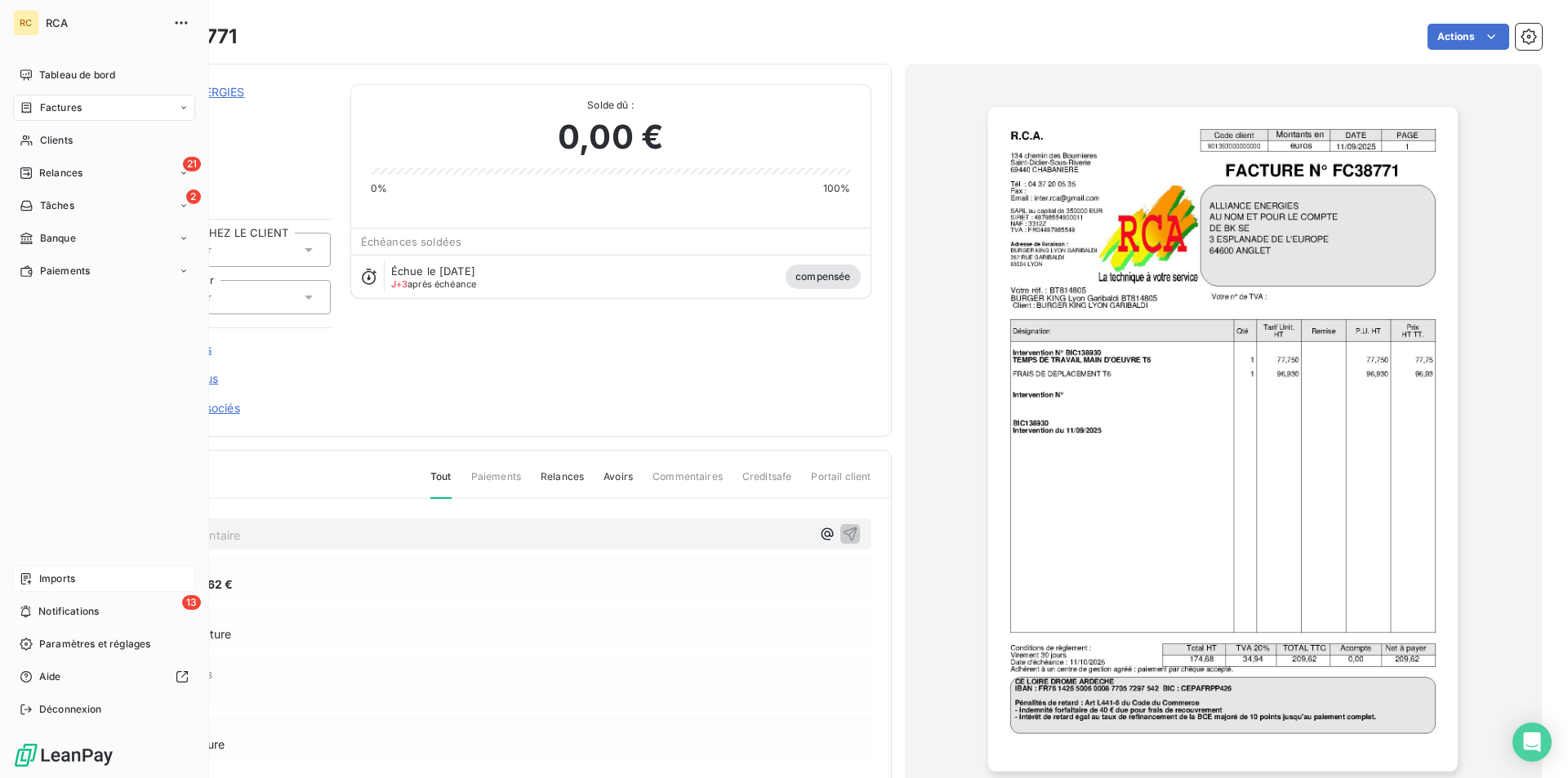
click at [54, 574] on span "Imports" at bounding box center [57, 579] width 36 height 15
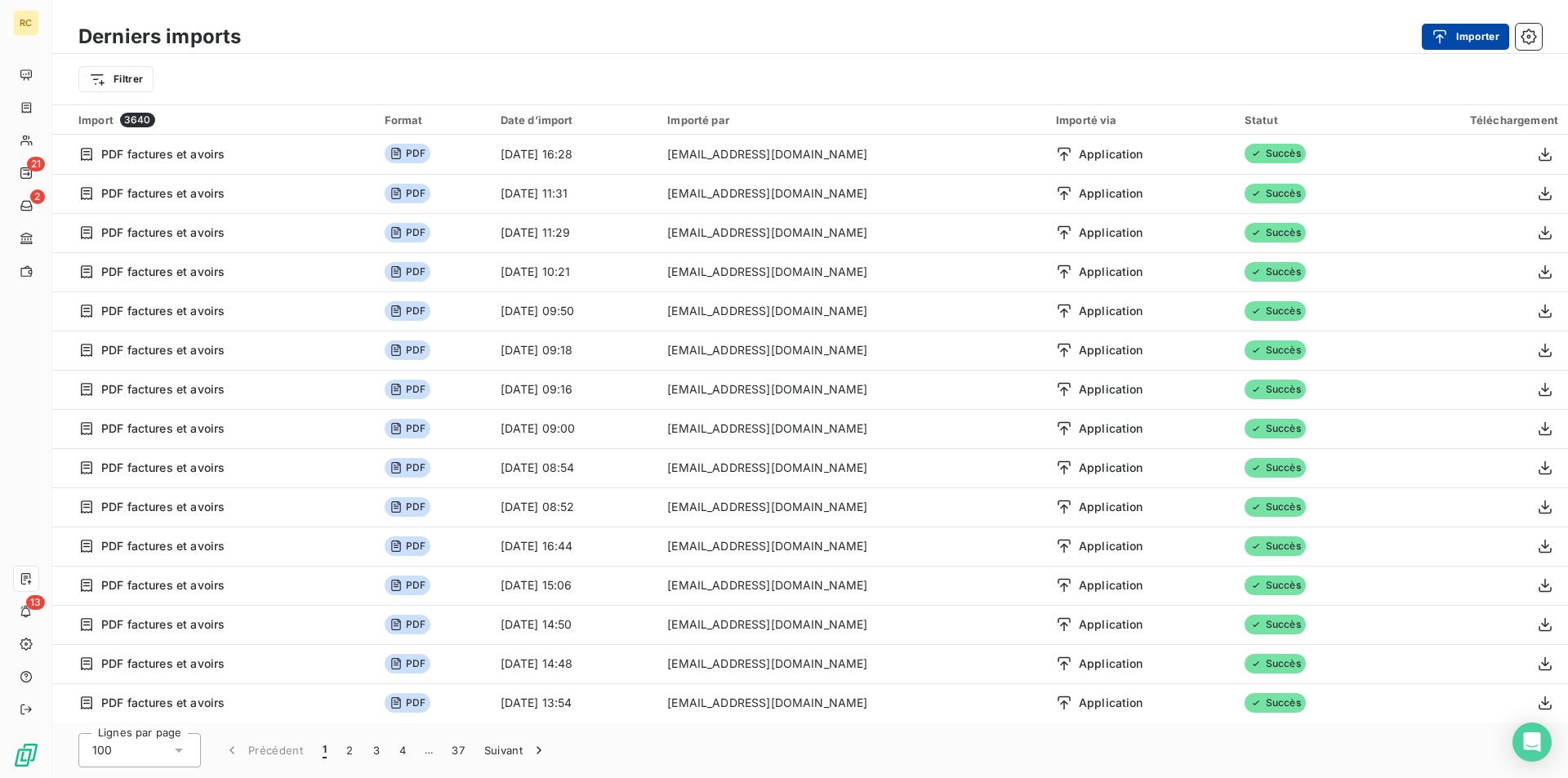
click at [1475, 33] on button "Importer" at bounding box center [1465, 37] width 87 height 26
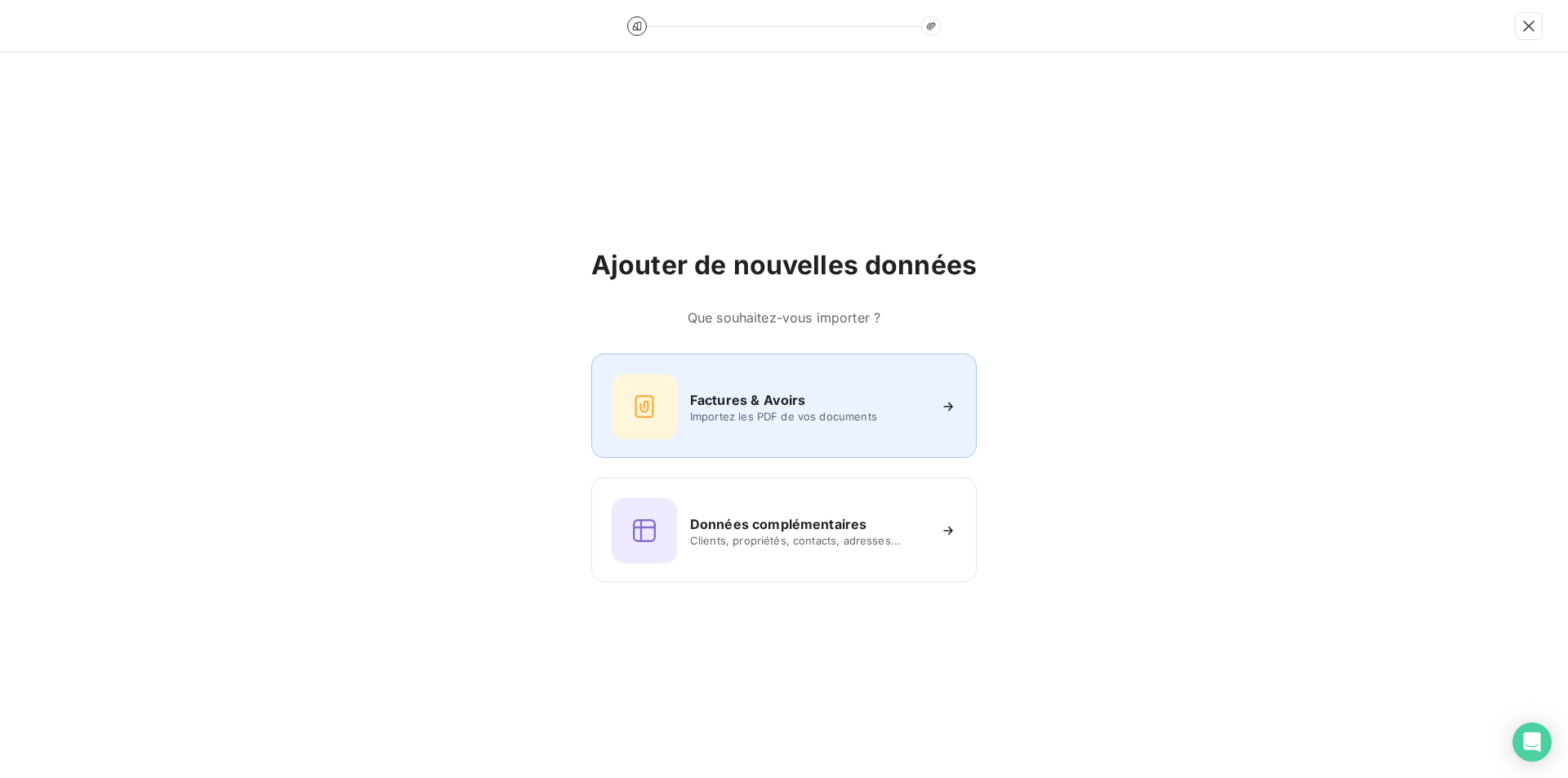
click at [795, 400] on h6 "Factures & Avoirs" at bounding box center [747, 400] width 116 height 20
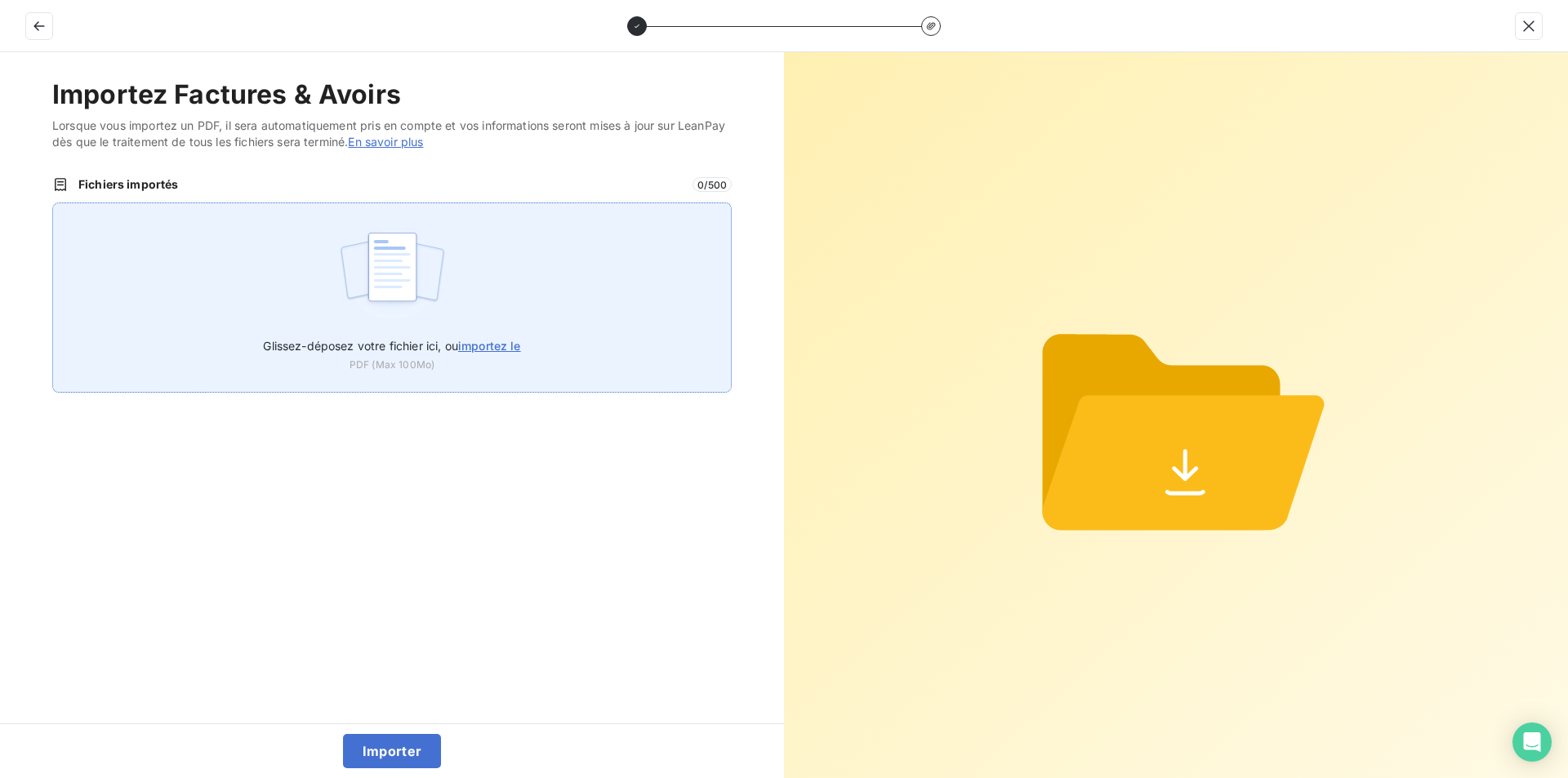
click at [492, 346] on span "importez le" at bounding box center [489, 346] width 63 height 14
click at [53, 204] on input "Glissez-déposez votre fichier ici, ou importez le" at bounding box center [53, 203] width 1 height 1
type input "C:\fakepath\AC250268.pdf"
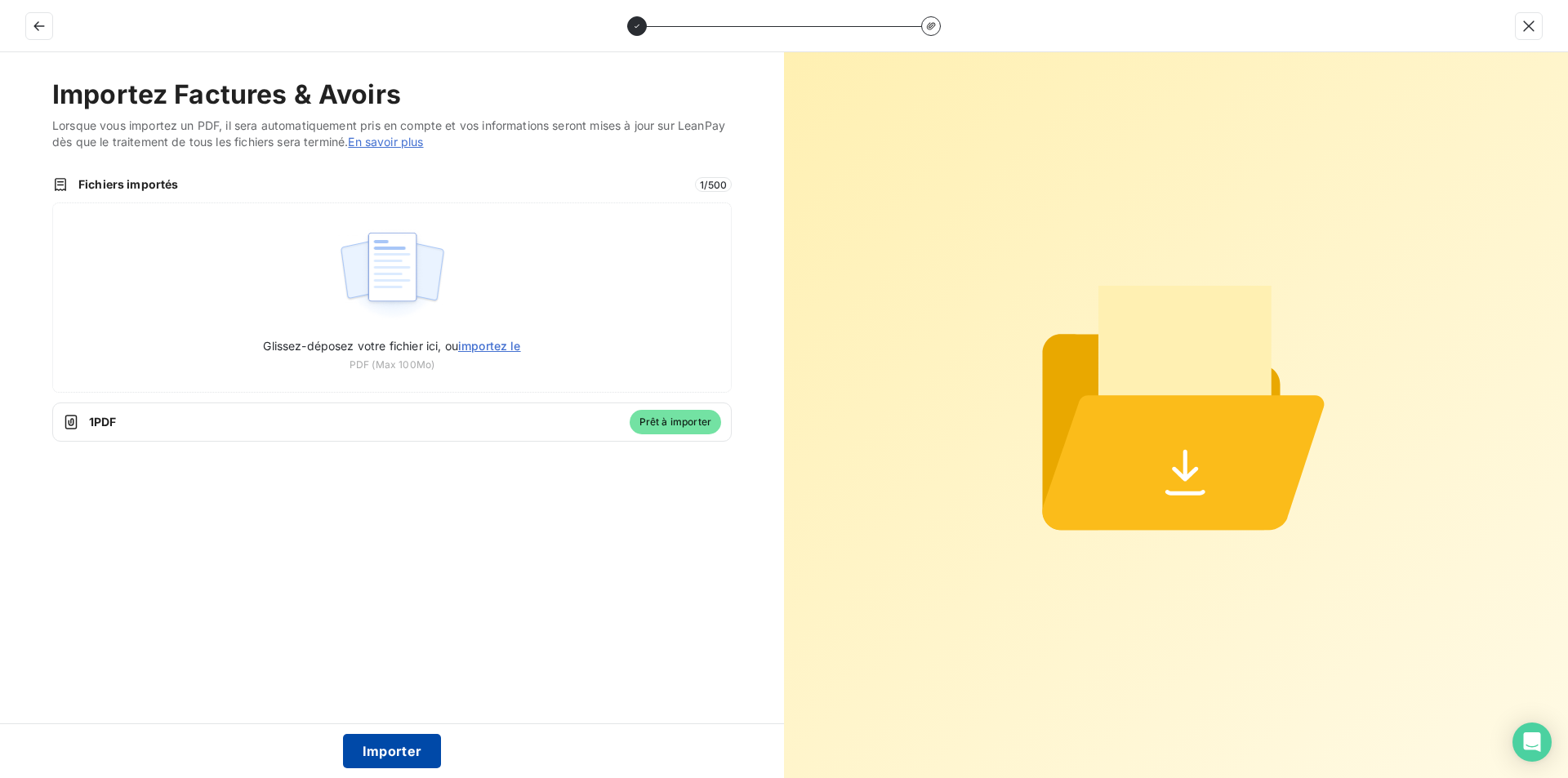
drag, startPoint x: 397, startPoint y: 748, endPoint x: 393, endPoint y: 737, distance: 11.7
click at [396, 748] on button "Importer" at bounding box center [392, 751] width 99 height 34
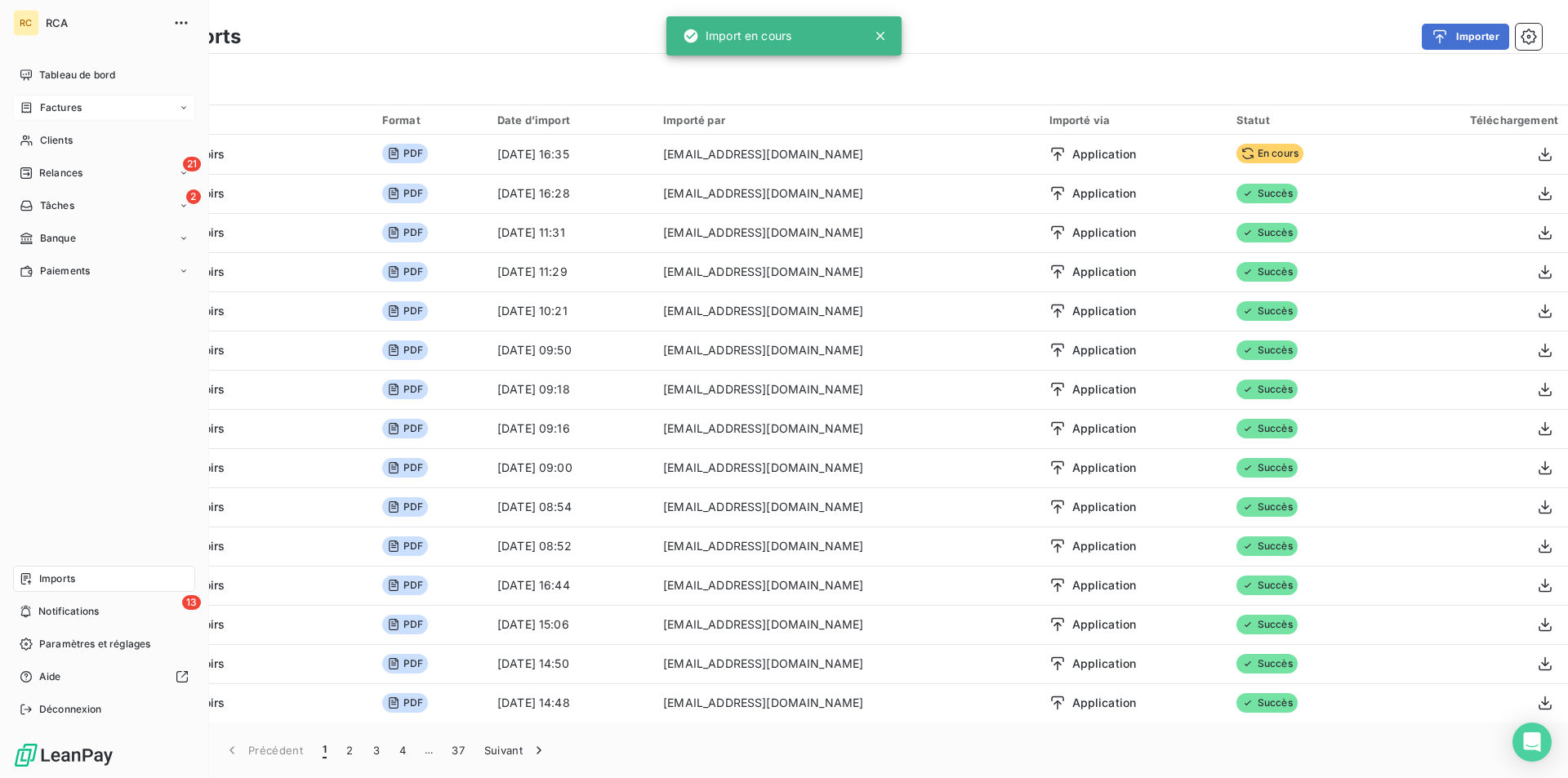
click at [57, 104] on span "Factures" at bounding box center [61, 108] width 42 height 15
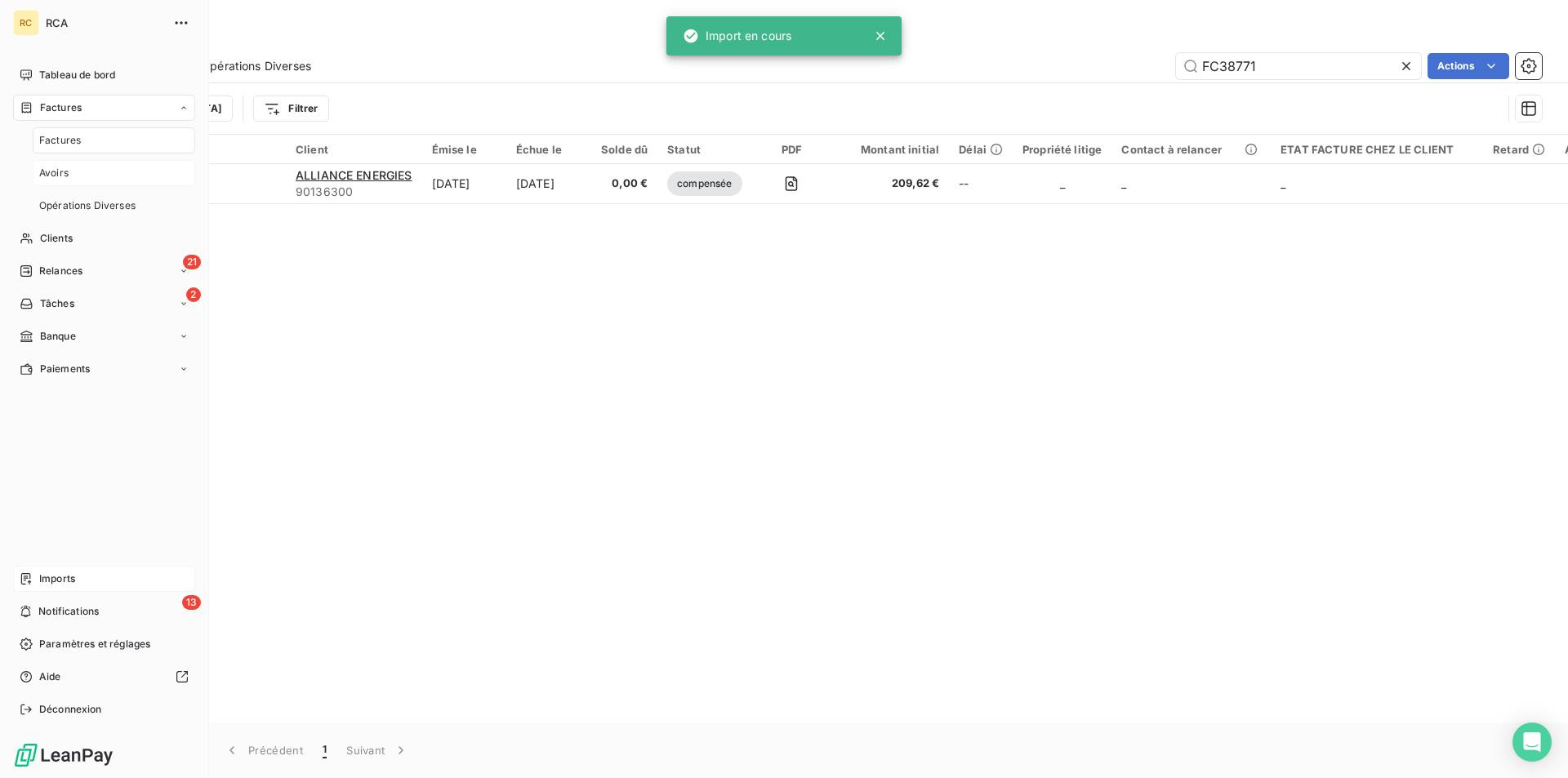
click at [60, 174] on span "Avoirs" at bounding box center [54, 173] width 30 height 15
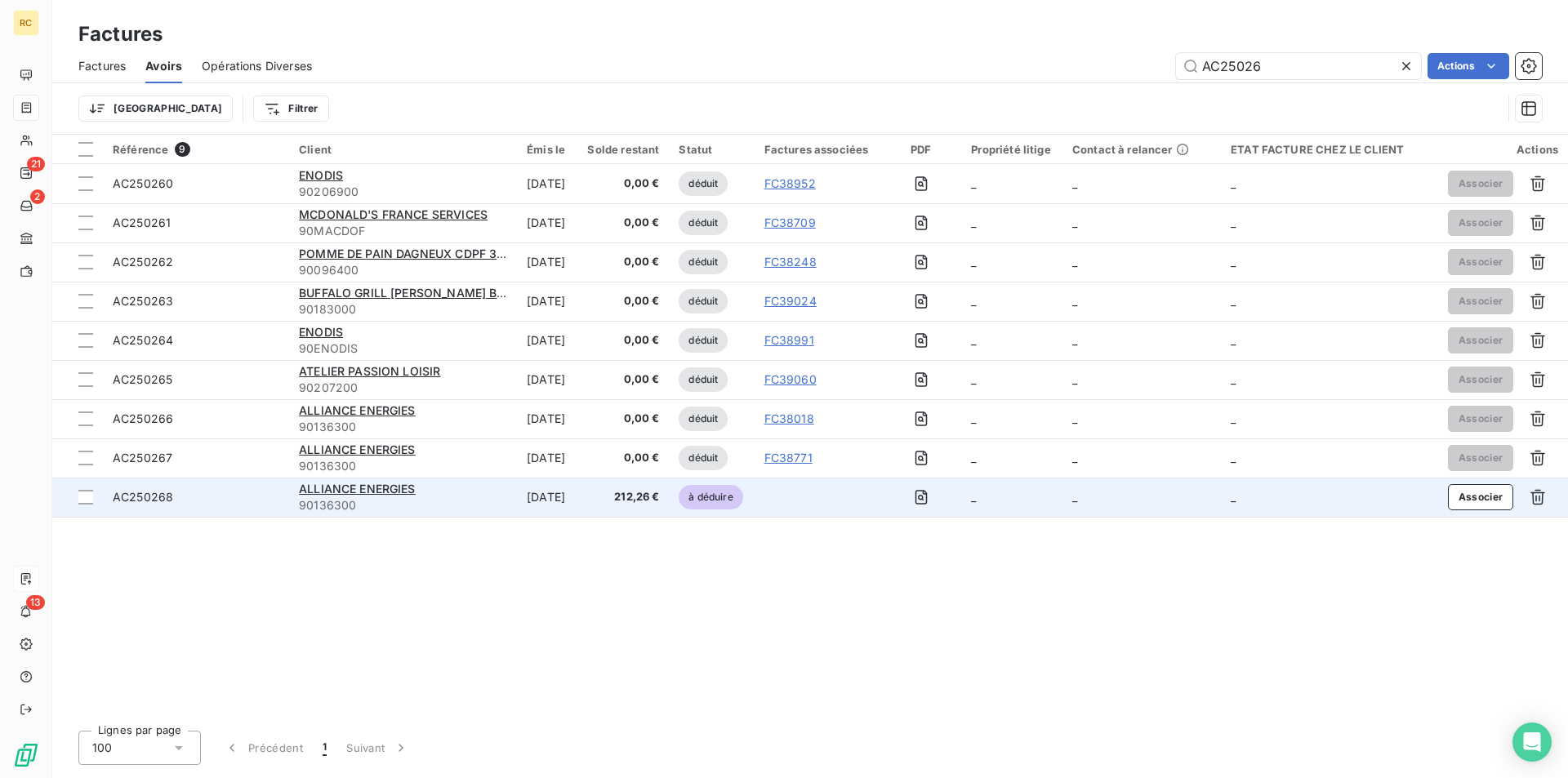
type input "AC25026"
click at [158, 498] on span "AC250268" at bounding box center [143, 497] width 61 height 14
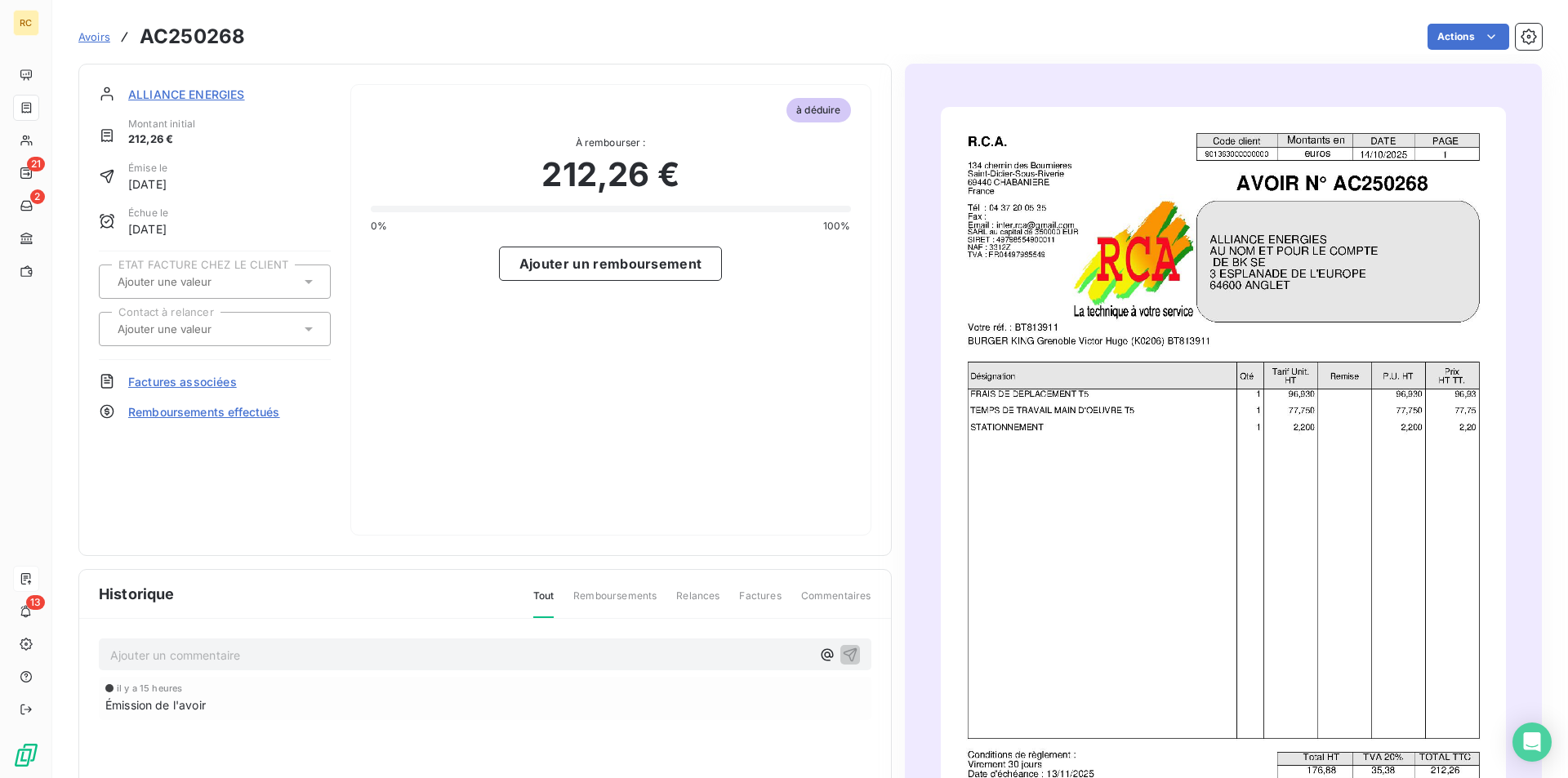
click at [197, 384] on span "Factures associées" at bounding box center [182, 382] width 108 height 17
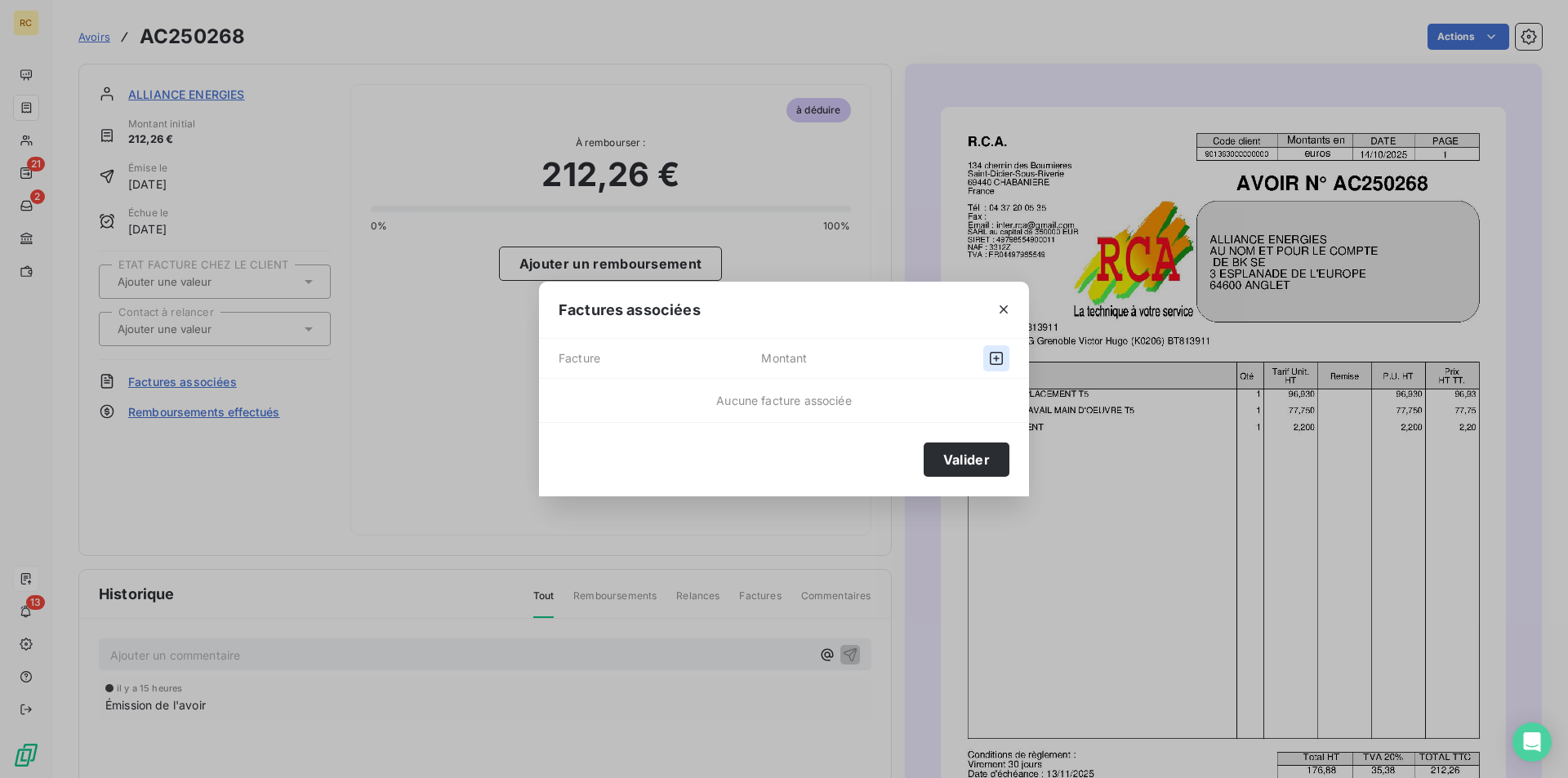
click at [989, 356] on icon "button" at bounding box center [996, 359] width 16 height 16
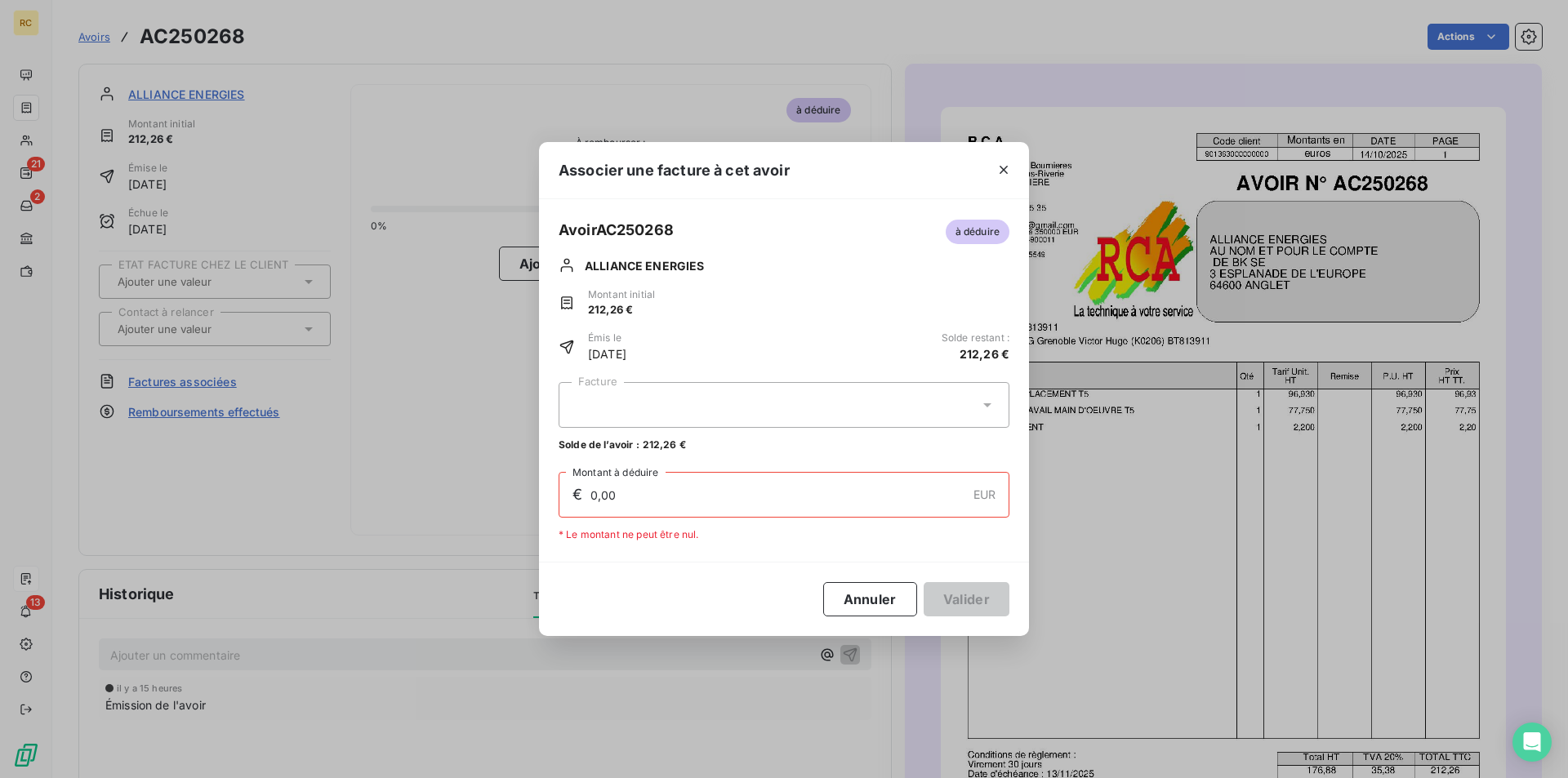
click at [981, 406] on icon at bounding box center [987, 405] width 16 height 16
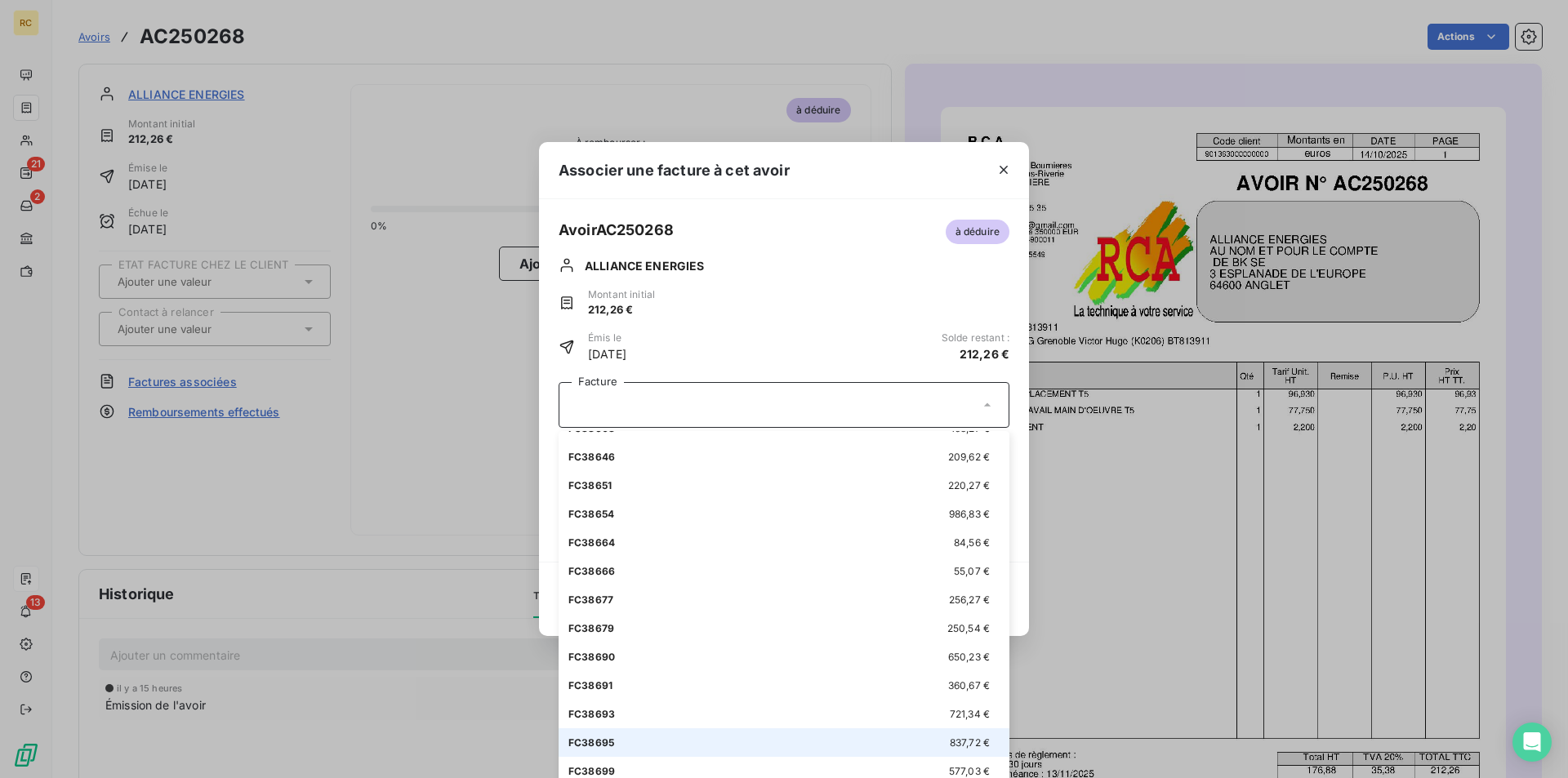
scroll to position [465, 0]
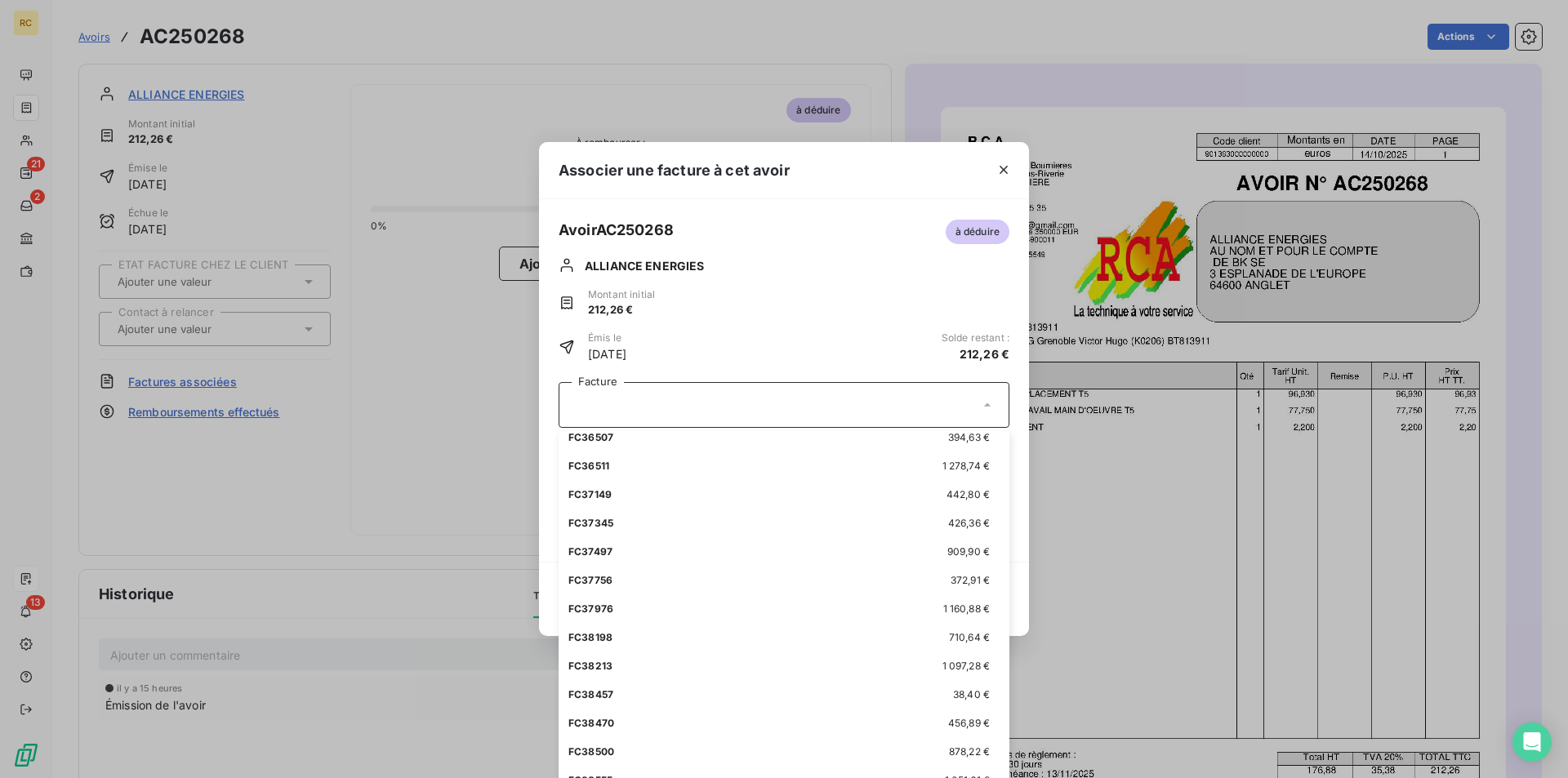
click at [40, 132] on div "Associer une facture à cet avoir Avoir AC250268 à déduire ALLIANCE ENERGIES Mon…" at bounding box center [784, 389] width 1568 height 778
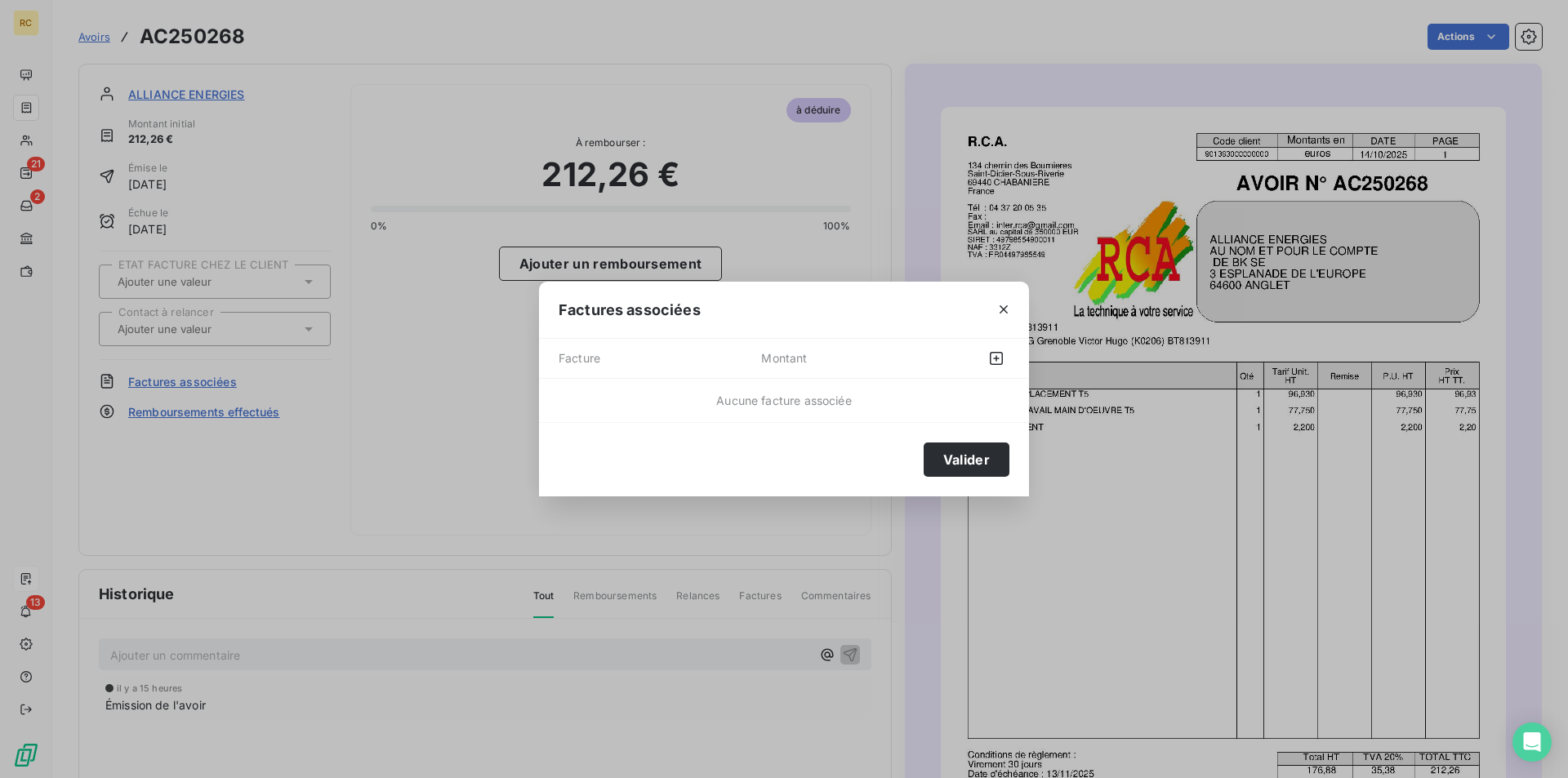
click at [1002, 307] on icon "button" at bounding box center [1003, 309] width 16 height 16
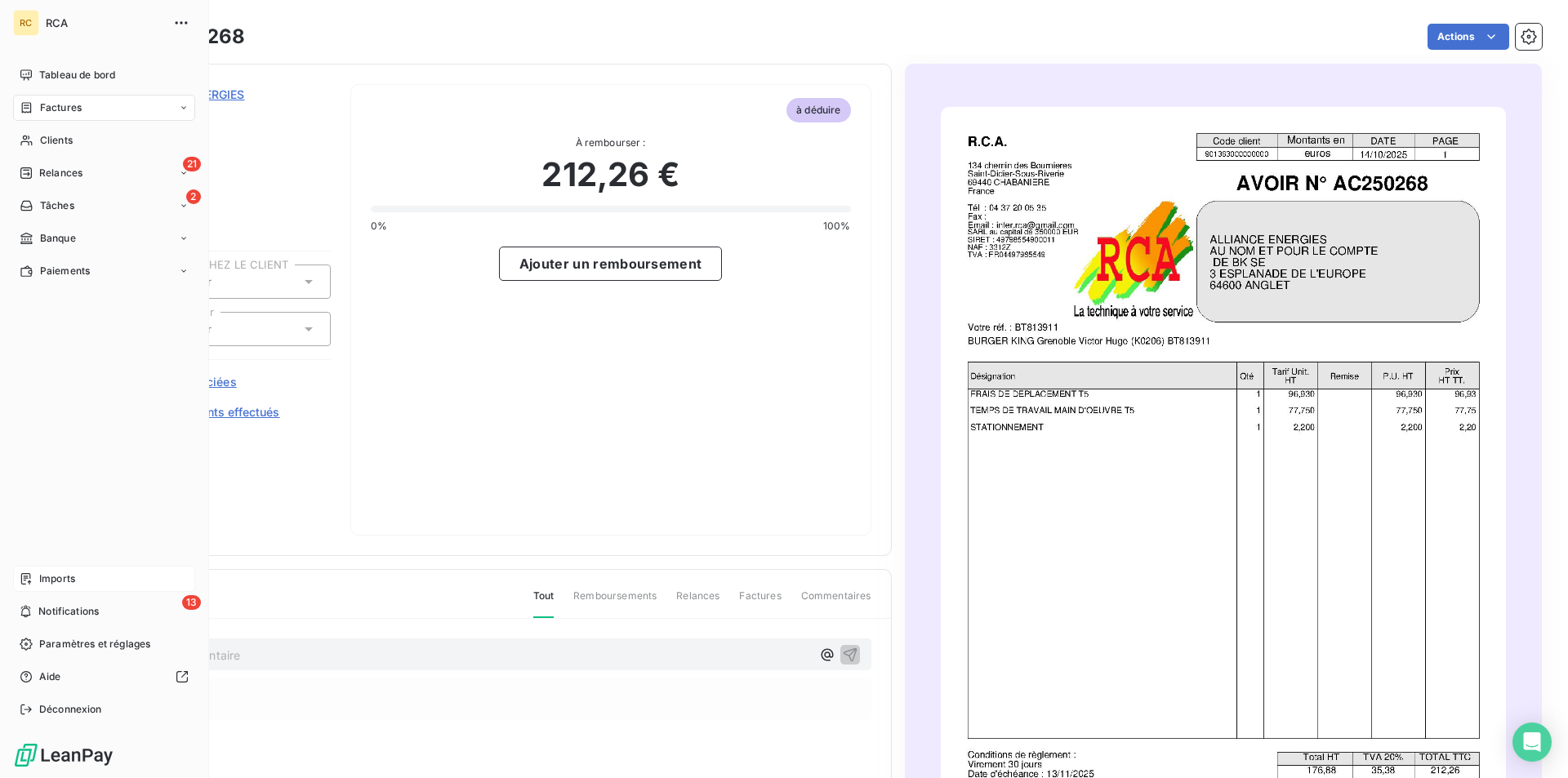
click at [51, 103] on span "Factures" at bounding box center [61, 108] width 42 height 15
click at [66, 149] on div "Factures" at bounding box center [114, 140] width 163 height 26
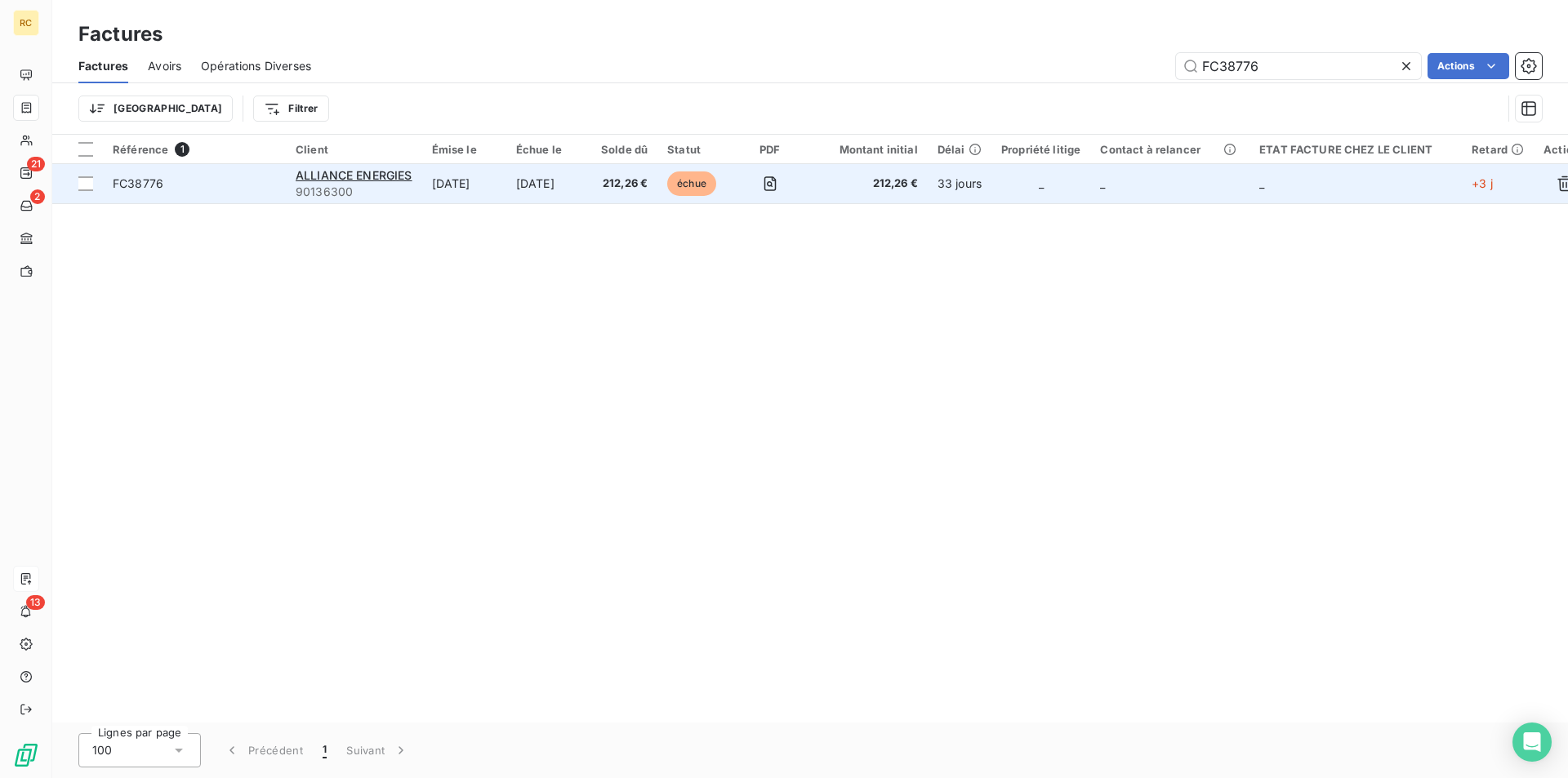
type input "FC38776"
click at [126, 186] on span "FC38776" at bounding box center [138, 183] width 51 height 14
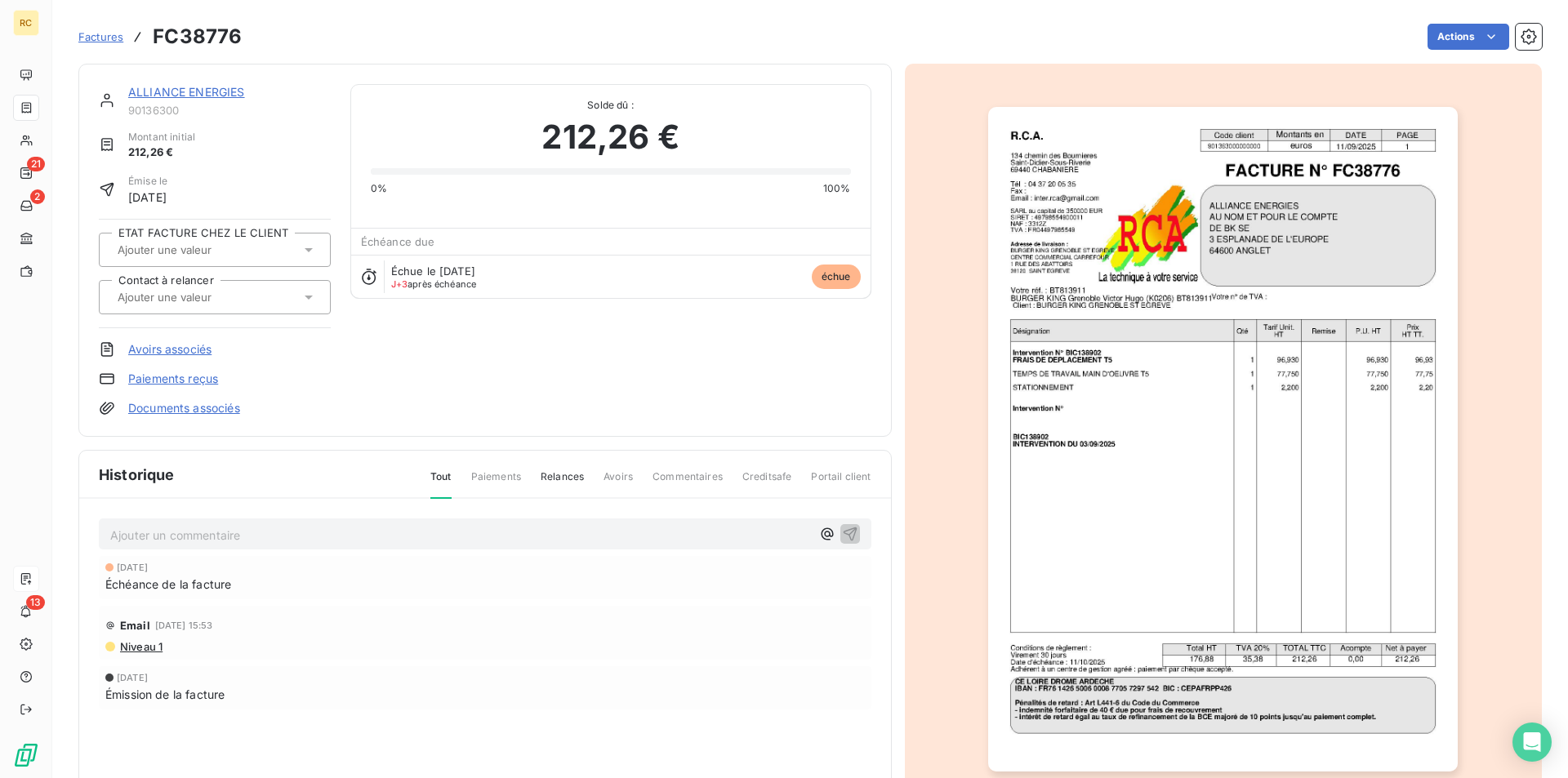
click at [185, 350] on link "Avoirs associés" at bounding box center [169, 350] width 83 height 16
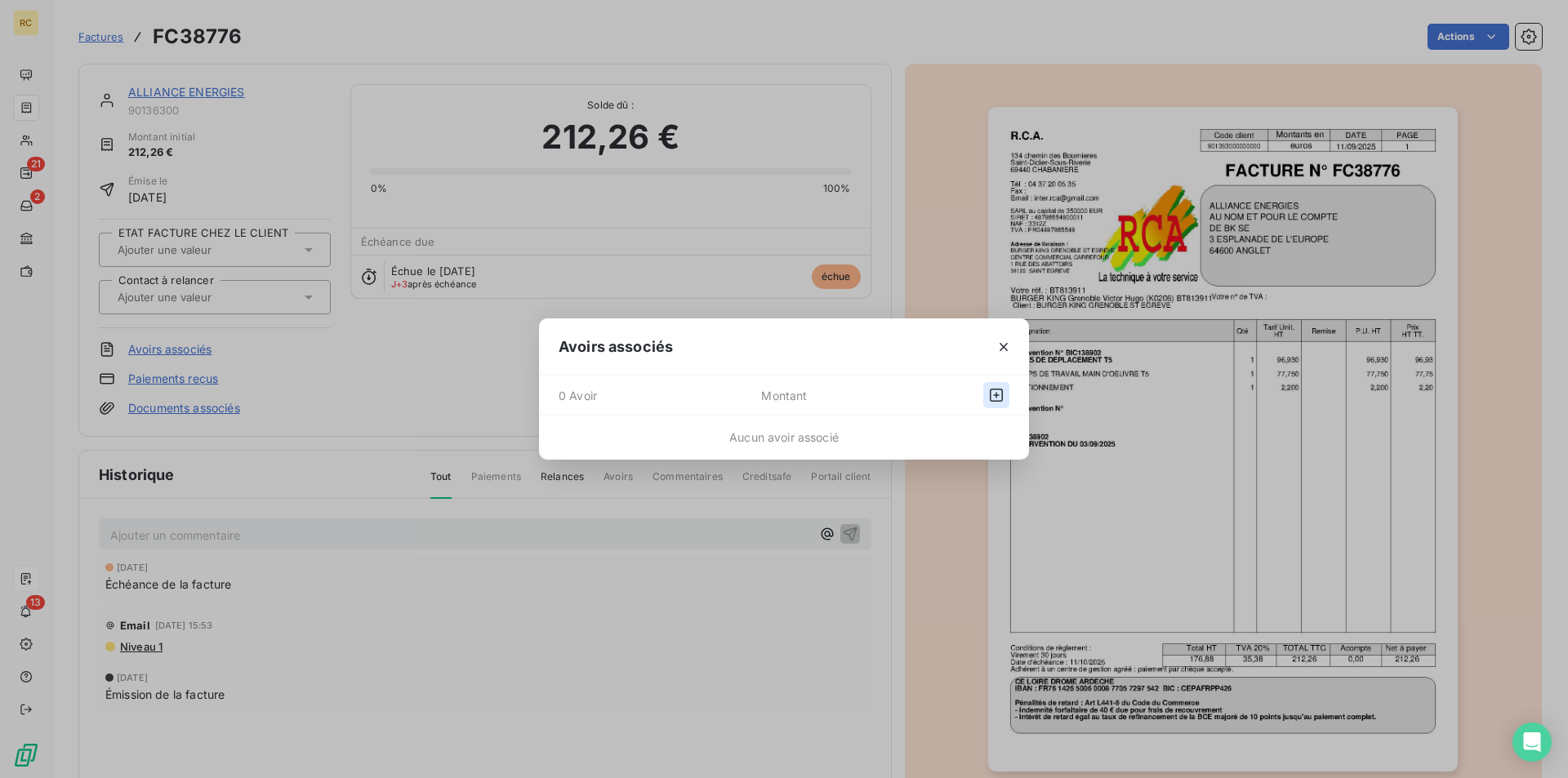
click at [995, 396] on icon "button" at bounding box center [996, 395] width 16 height 16
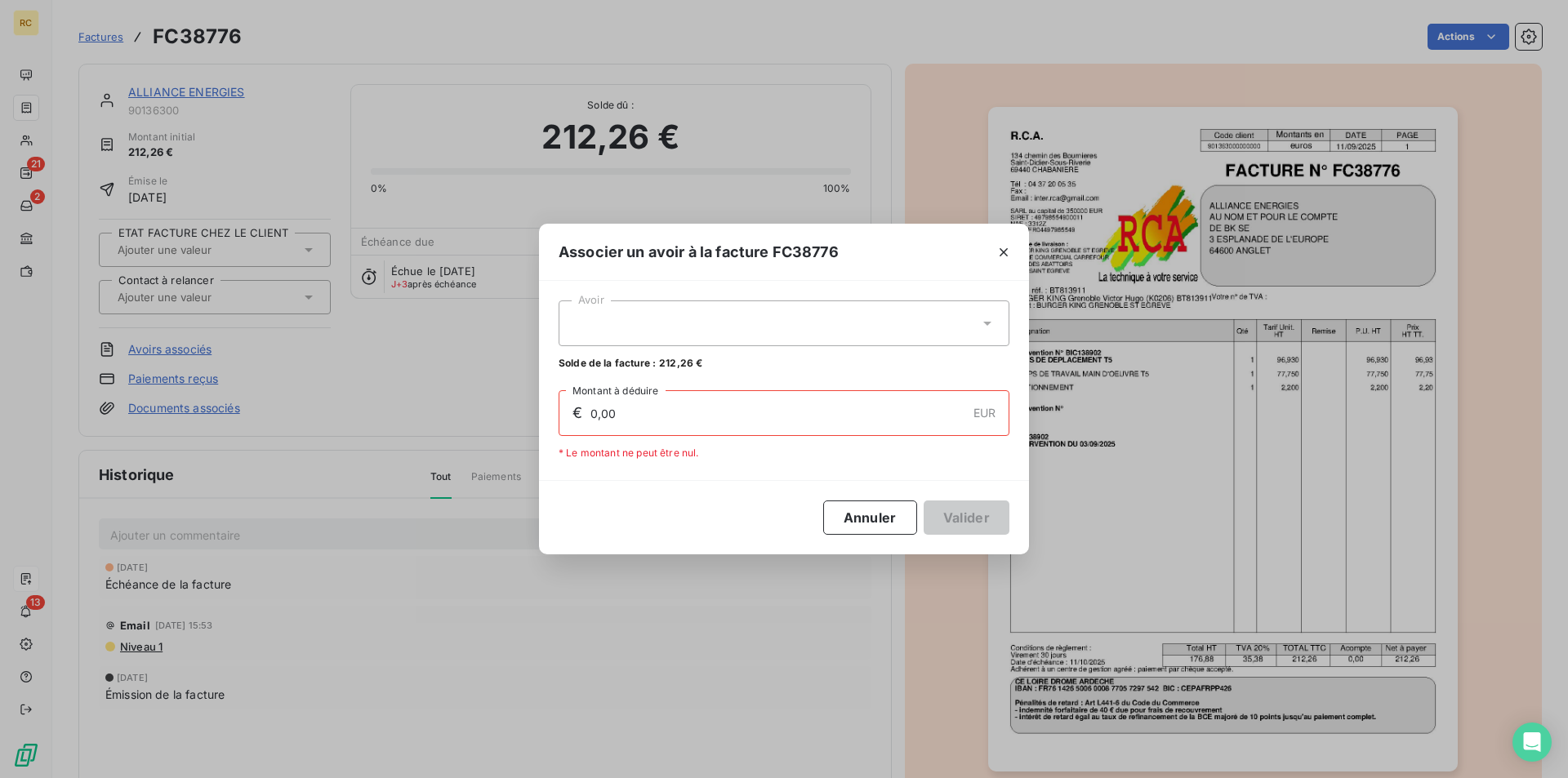
click at [979, 325] on icon at bounding box center [987, 323] width 16 height 16
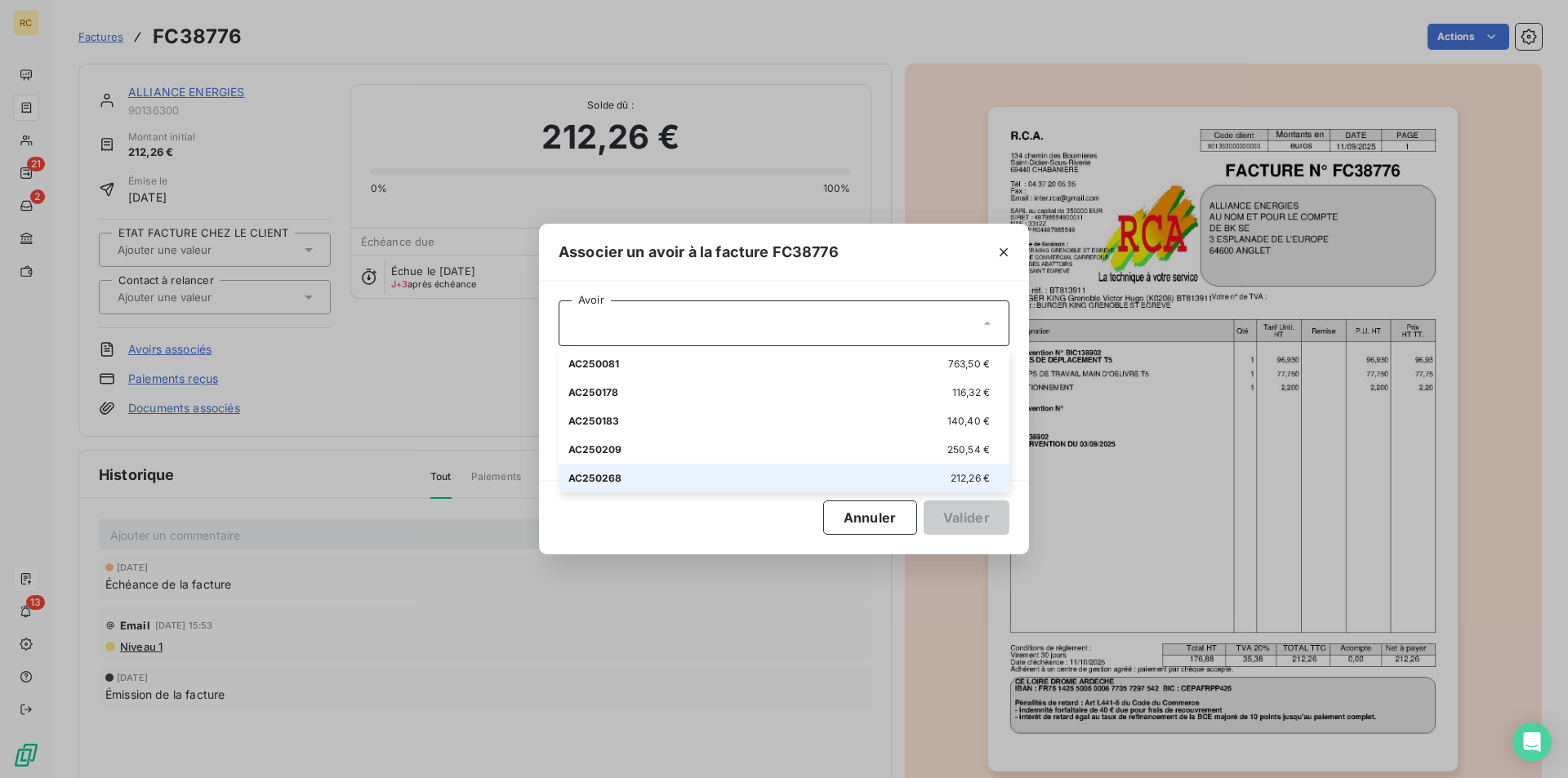
click at [695, 482] on div "AC250268 212,26 €" at bounding box center [783, 478] width 431 height 16
type input "212,26"
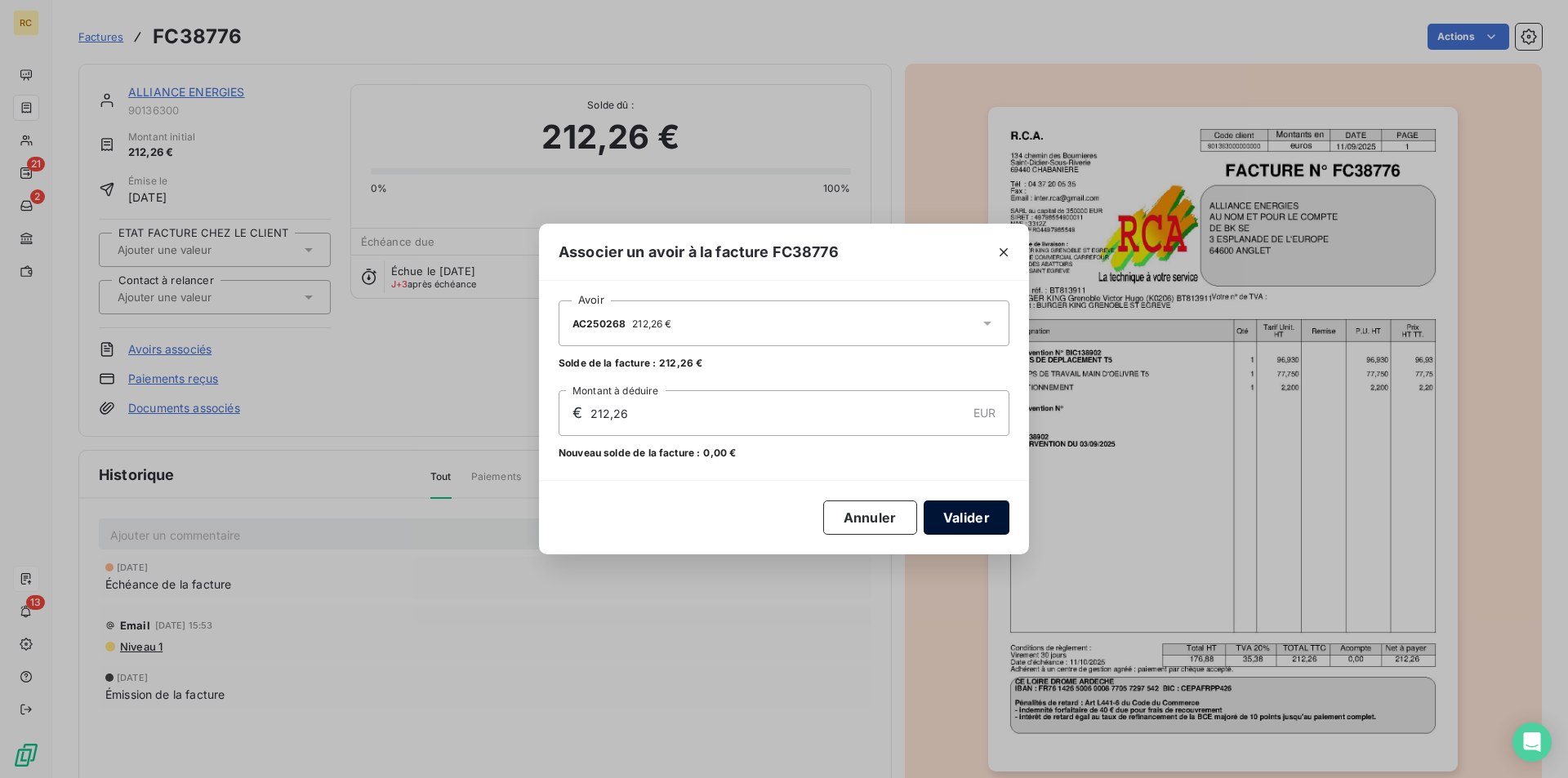
click at [967, 521] on button "Valider" at bounding box center [966, 518] width 85 height 34
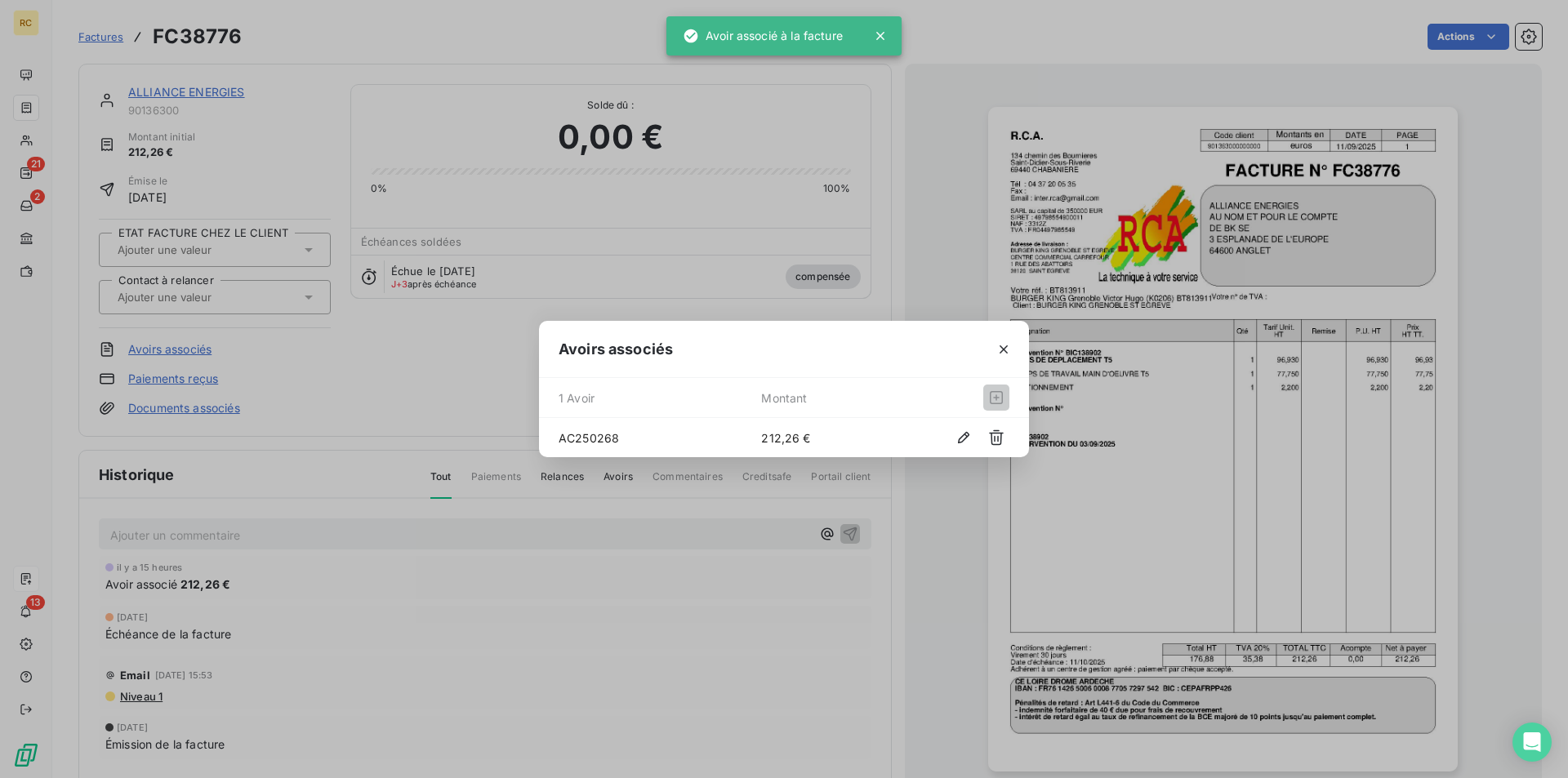
click at [915, 178] on div "Avoirs associés 1 Avoir Montant AC250268 212,26 €" at bounding box center [784, 389] width 1568 height 778
